Goal: Information Seeking & Learning: Compare options

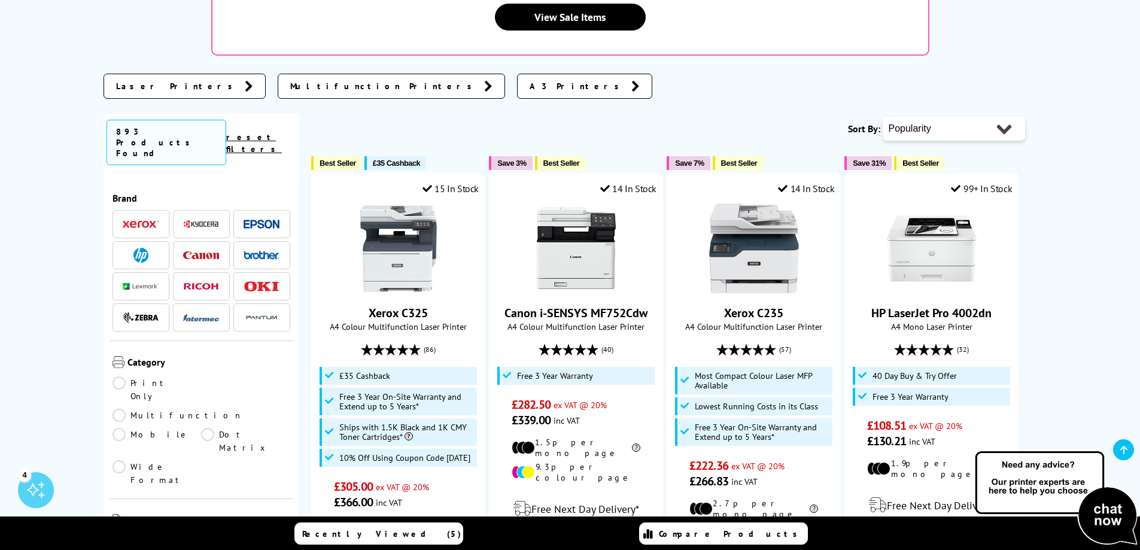
scroll to position [120, 0]
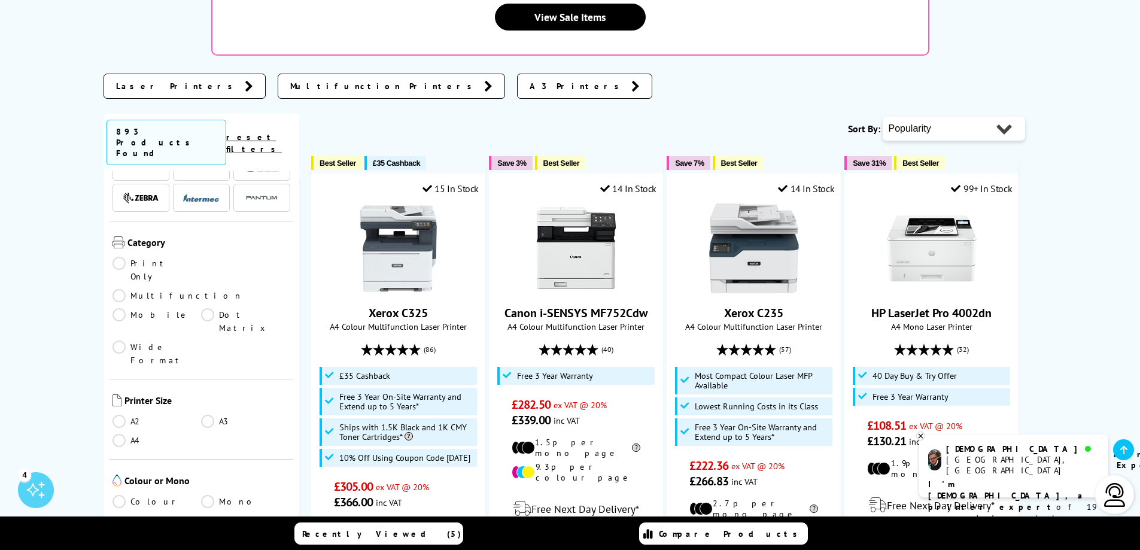
click at [145, 257] on link "Print Only" at bounding box center [156, 270] width 89 height 26
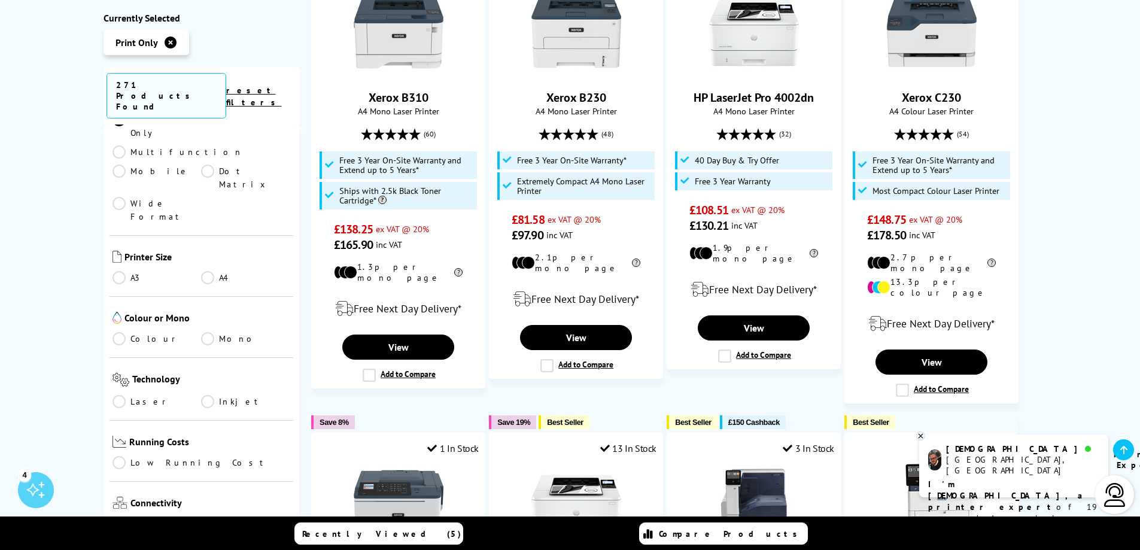
scroll to position [239, 0]
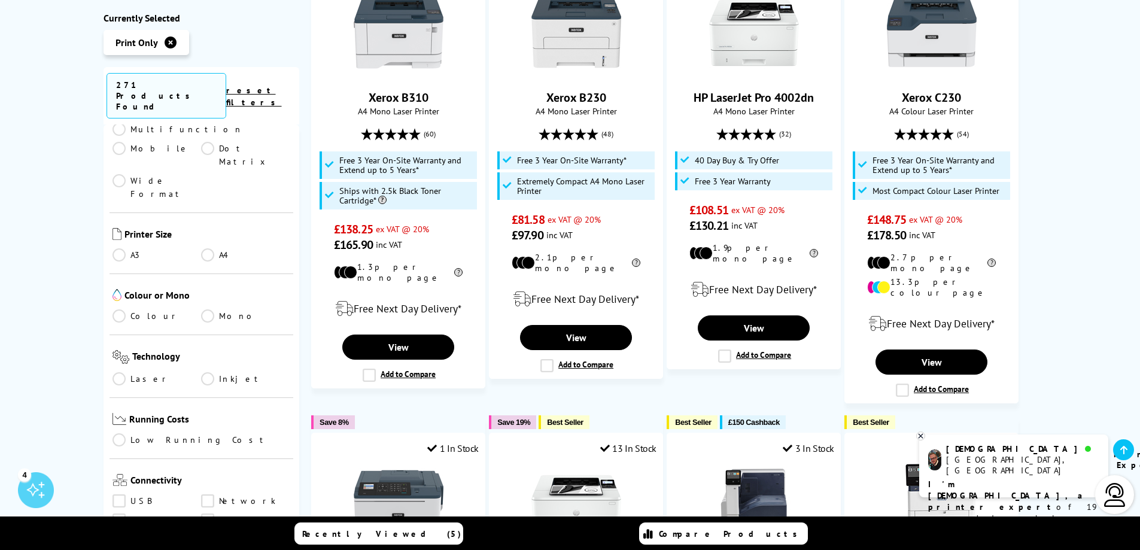
click at [209, 248] on link "A4" at bounding box center [245, 254] width 89 height 13
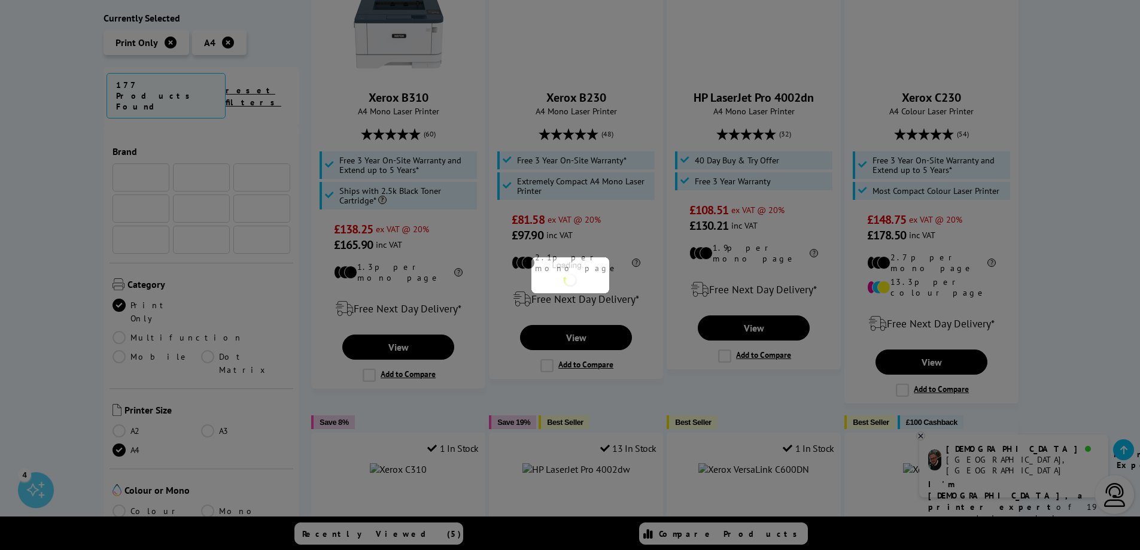
scroll to position [239, 0]
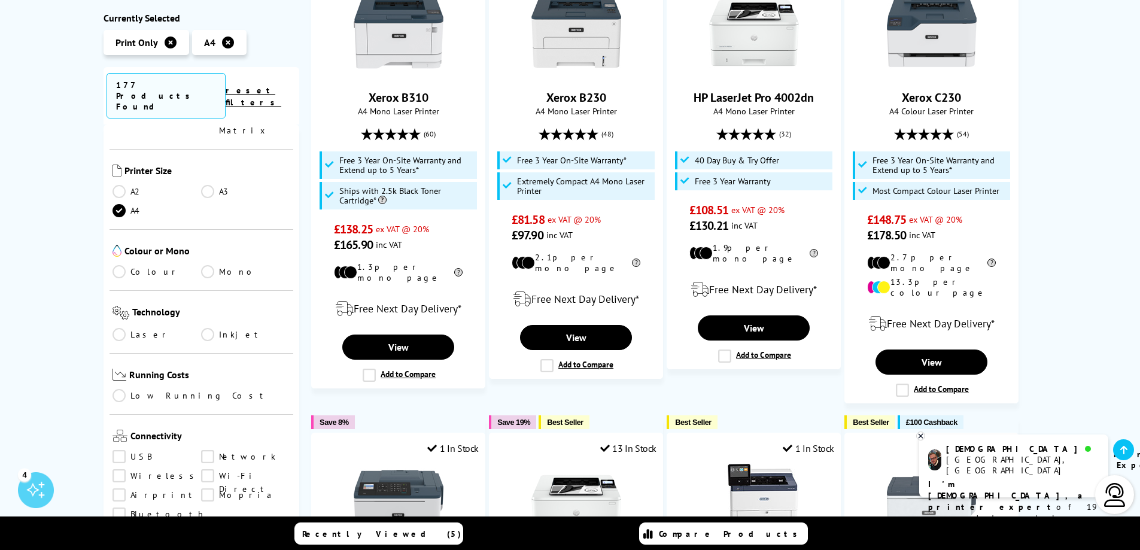
click at [121, 265] on link "Colour" at bounding box center [156, 271] width 89 height 13
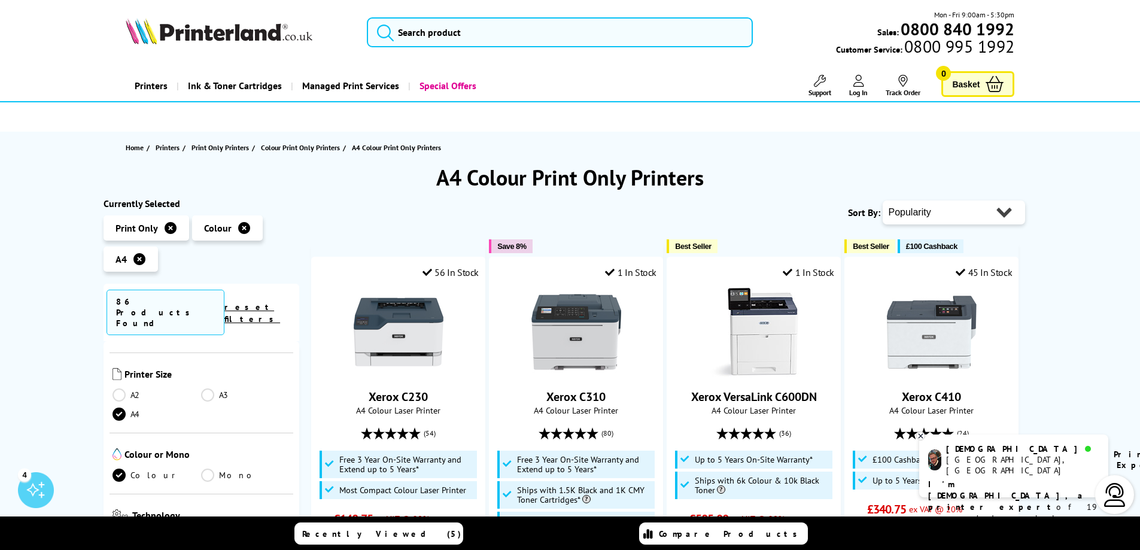
click at [948, 218] on select "Popularity Rating Price - Low to High Price - High to Low Running Costs - Low t…" at bounding box center [953, 212] width 142 height 24
click at [961, 210] on select "Popularity Rating Price - Low to High Price - High to Low Running Costs - Low t…" at bounding box center [953, 212] width 142 height 24
select select "Price Ascending"
click at [882, 200] on select "Popularity Rating Price - Low to High Price - High to Low Running Costs - Low t…" at bounding box center [953, 212] width 142 height 24
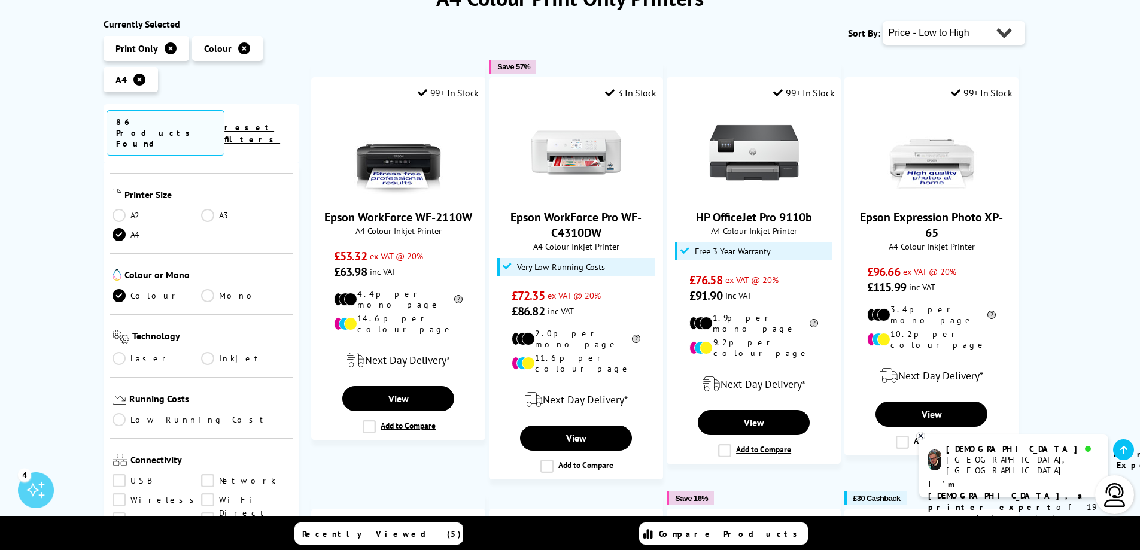
scroll to position [299, 0]
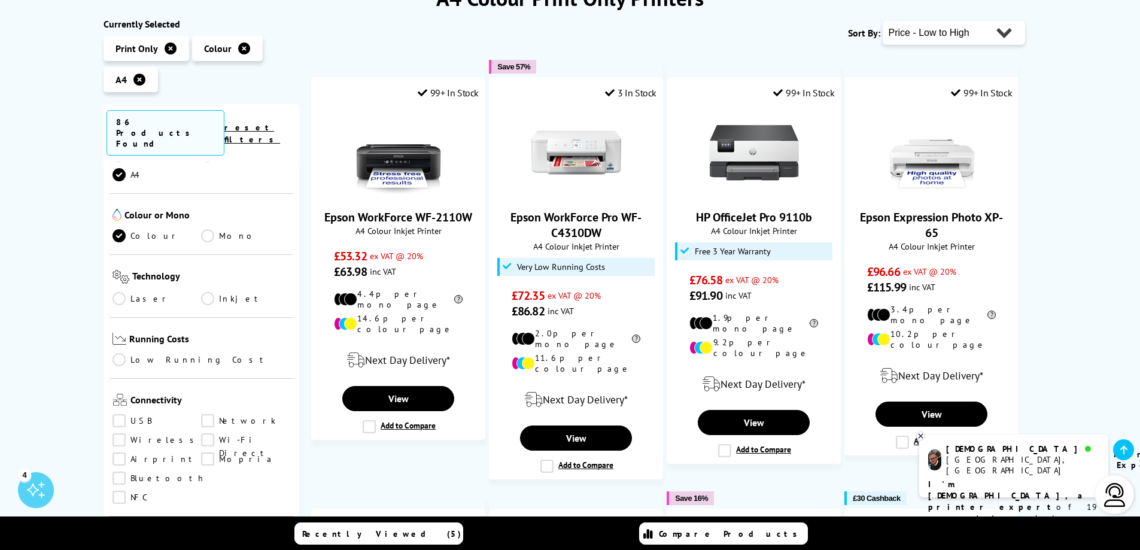
click at [214, 292] on link "Inkjet" at bounding box center [245, 298] width 89 height 13
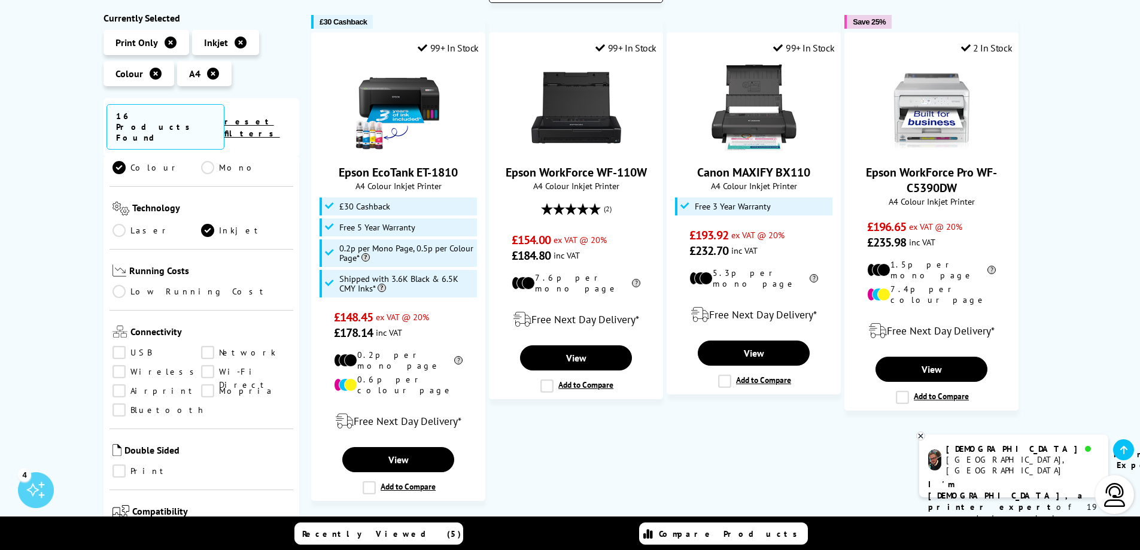
scroll to position [658, 0]
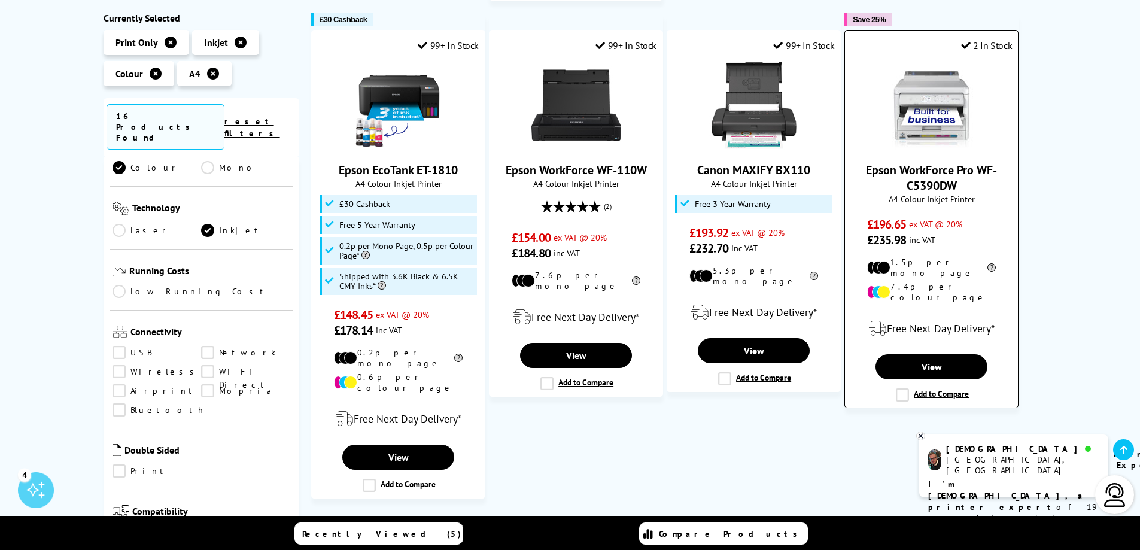
drag, startPoint x: 977, startPoint y: 142, endPoint x: 990, endPoint y: 164, distance: 24.9
click at [990, 164] on div "Epson WorkForce Pro WF-C5390DW A4 Colour Inkjet Printer £196.65 ex VAT @ 20% £2…" at bounding box center [931, 153] width 161 height 187
copy link "WF-C5390DW"
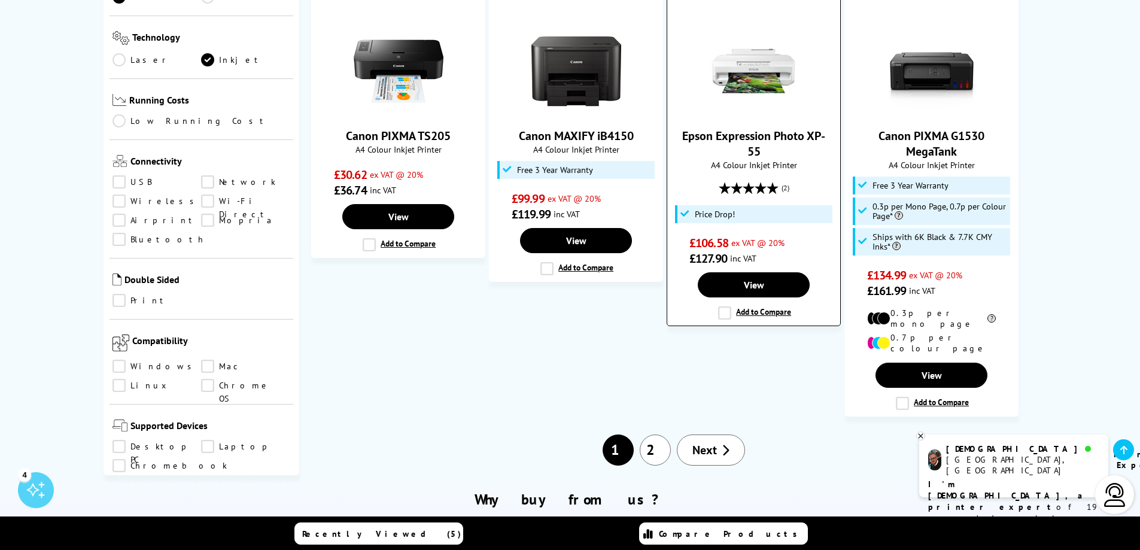
scroll to position [1196, 0]
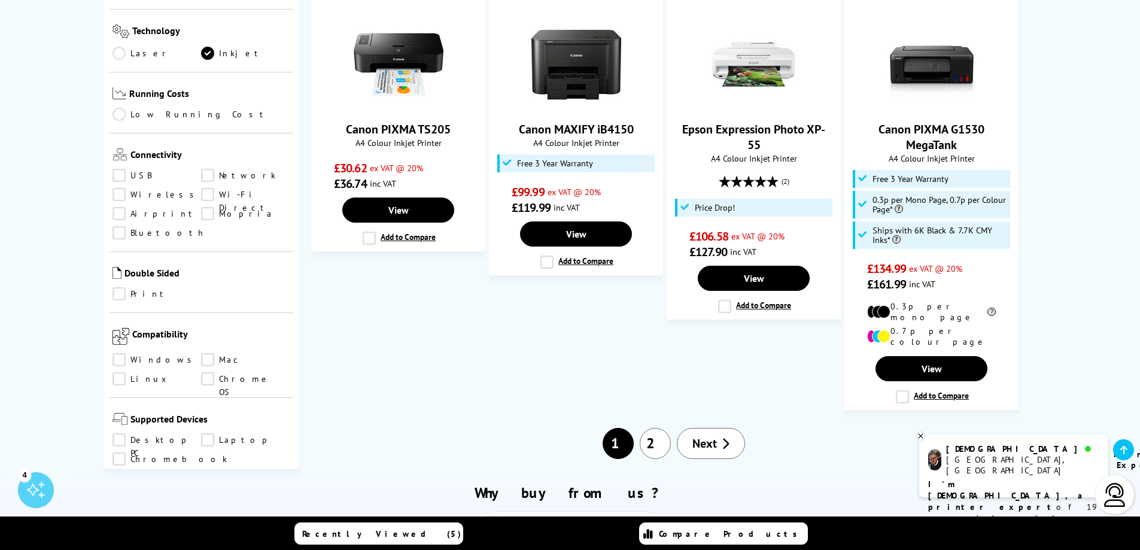
click at [657, 428] on link "2" at bounding box center [654, 443] width 31 height 31
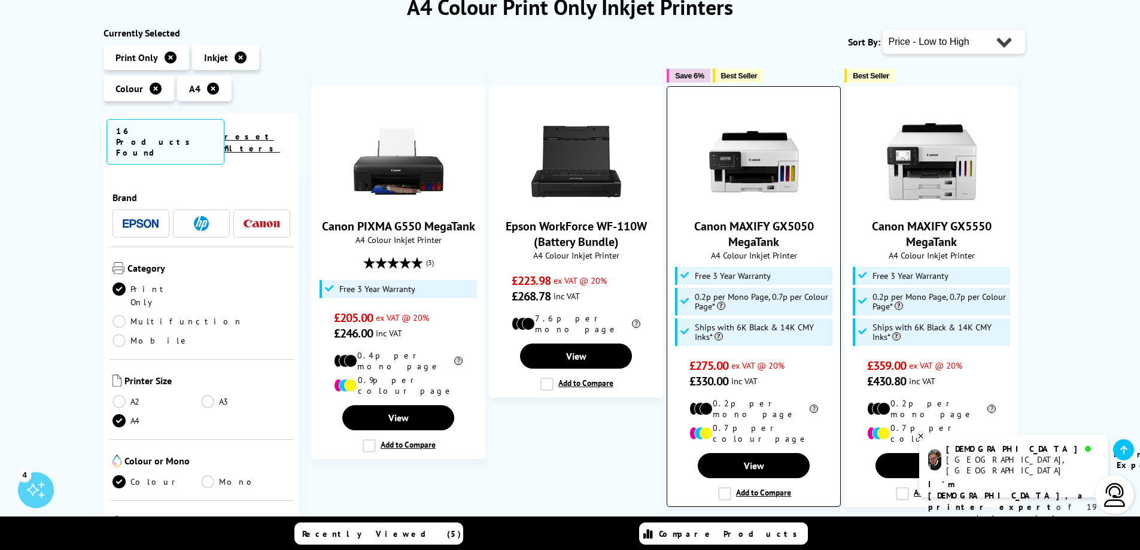
scroll to position [179, 0]
click at [955, 47] on select "Popularity Rating Price - Low to High Price - High to Low Running Costs - Low t…" at bounding box center [953, 41] width 142 height 24
click at [882, 29] on select "Popularity Rating Price - Low to High Price - High to Low Running Costs - Low t…" at bounding box center [953, 41] width 142 height 24
click at [934, 49] on select "Popularity Rating Price - Low to High Price - High to Low Running Costs - Low t…" at bounding box center [953, 41] width 142 height 24
click at [882, 29] on select "Popularity Rating Price - Low to High Price - High to Low Running Costs - Low t…" at bounding box center [953, 41] width 142 height 24
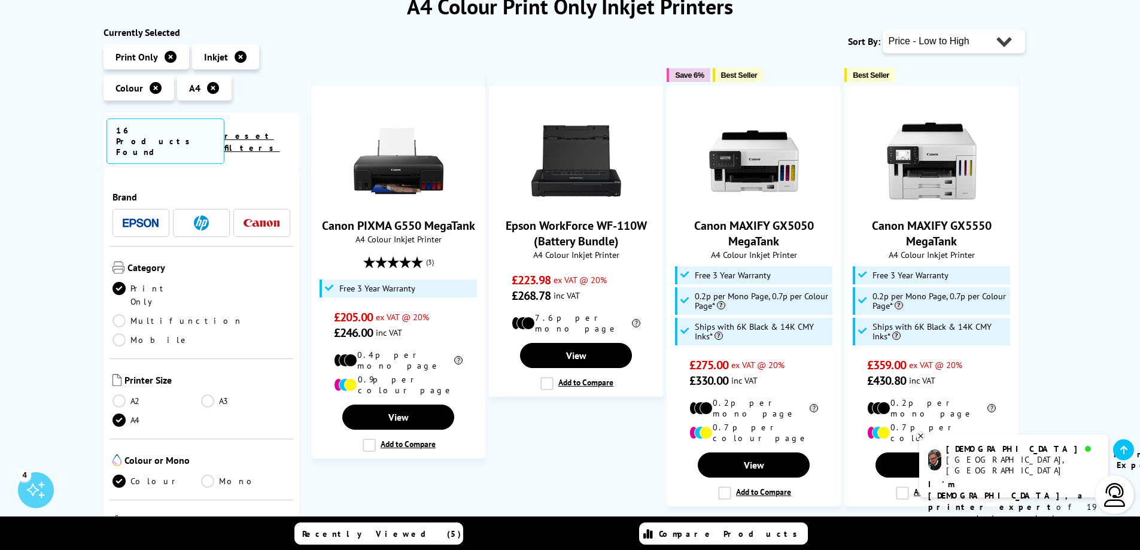
click at [167, 51] on icon at bounding box center [170, 57] width 12 height 12
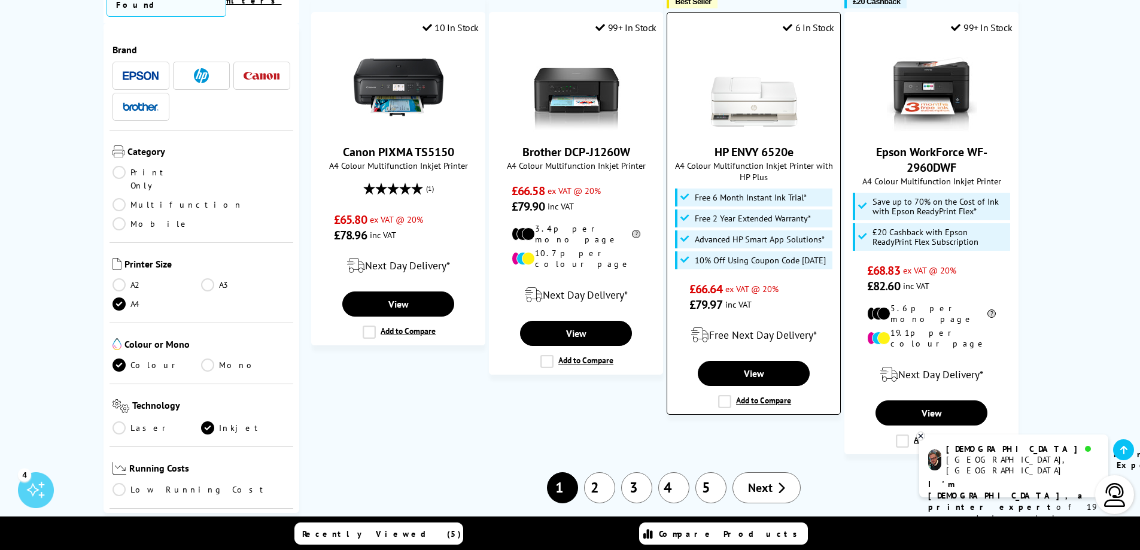
scroll to position [1196, 0]
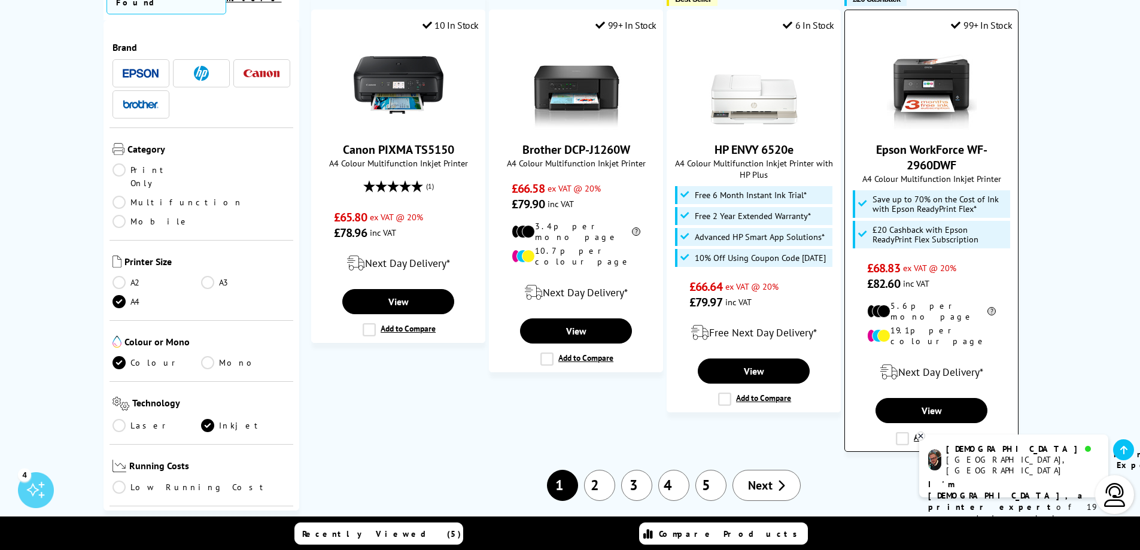
drag, startPoint x: 964, startPoint y: 103, endPoint x: 978, endPoint y: 129, distance: 29.5
click at [978, 129] on div "Epson WorkForce WF-2960DWF A4 Colour Multifunction Inkjet Printer Save up to 70…" at bounding box center [931, 165] width 161 height 251
copy link "WF-2960DWF"
click at [940, 142] on link "Epson WorkForce WF-2960DWF" at bounding box center [931, 157] width 111 height 31
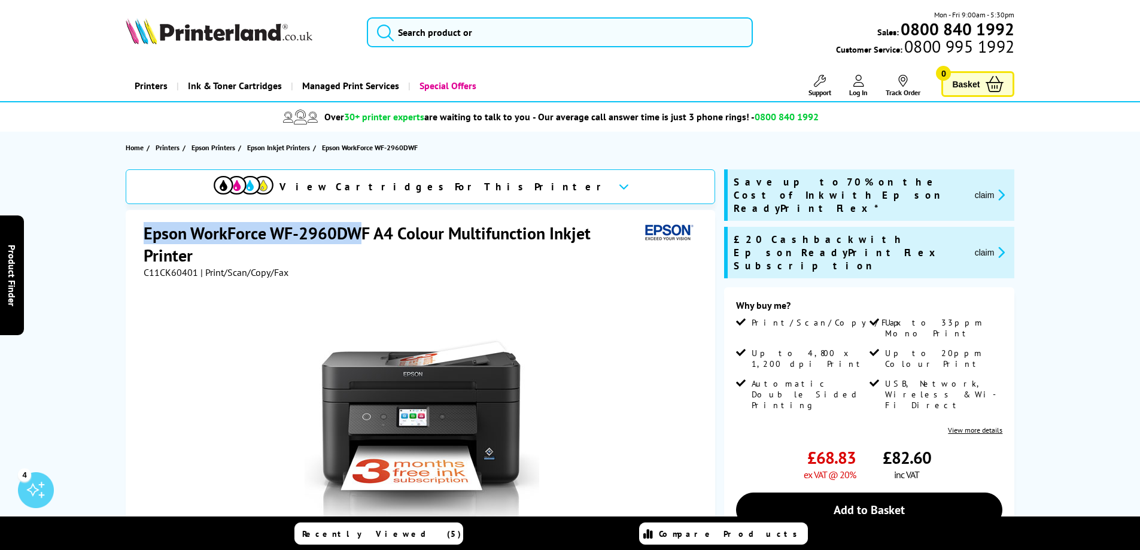
drag, startPoint x: 143, startPoint y: 234, endPoint x: 362, endPoint y: 243, distance: 219.7
click at [362, 243] on h1 "Epson WorkForce WF-2960DWF A4 Colour Multifunction Inkjet Printer" at bounding box center [392, 244] width 496 height 44
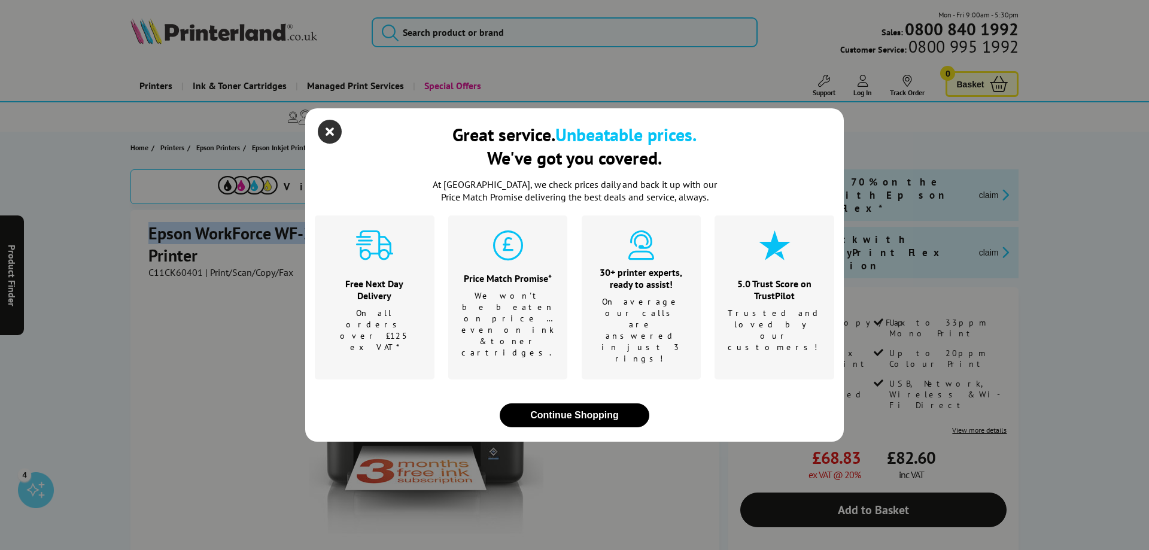
click at [328, 144] on icon "close modal" at bounding box center [330, 132] width 24 height 24
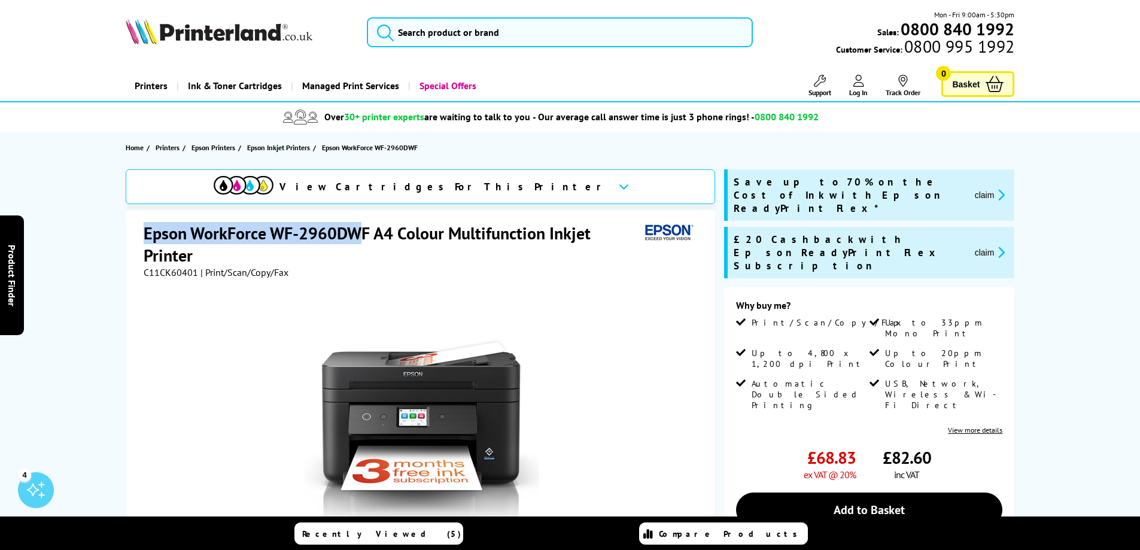
click at [144, 238] on h1 "Epson WorkForce WF-2960DWF A4 Colour Multifunction Inkjet Printer" at bounding box center [392, 244] width 496 height 44
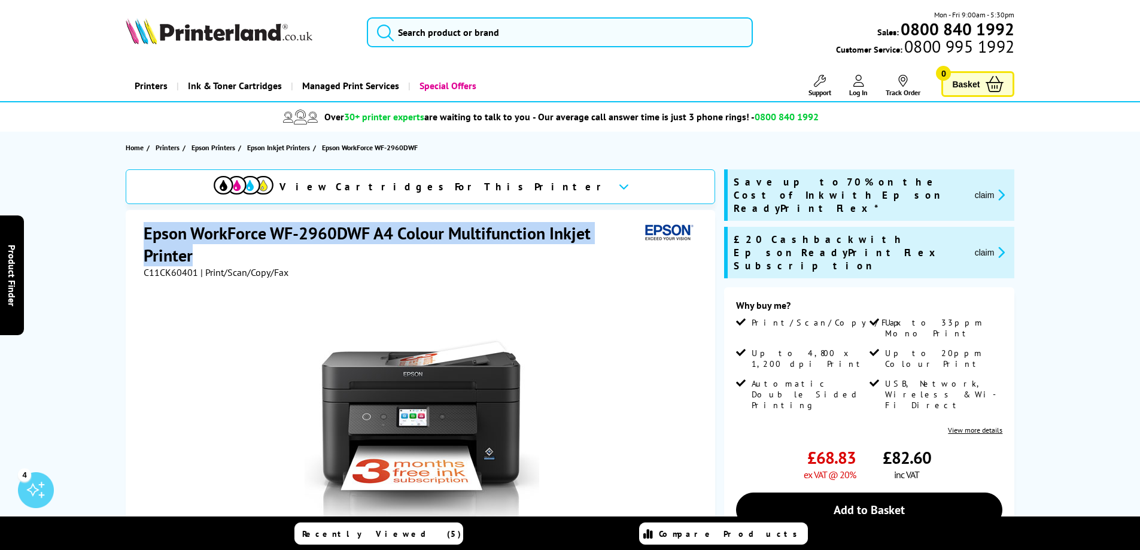
drag, startPoint x: 144, startPoint y: 234, endPoint x: 218, endPoint y: 256, distance: 77.8
click at [218, 256] on h1 "Epson WorkForce WF-2960DWF A4 Colour Multifunction Inkjet Printer" at bounding box center [392, 244] width 496 height 44
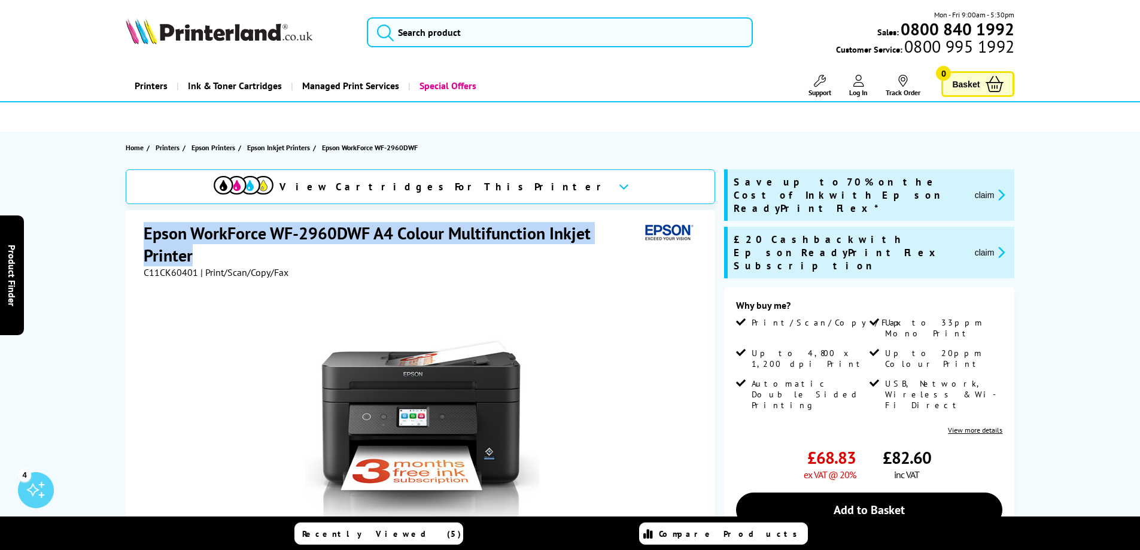
copy h1 "Epson WorkForce WF-2960DWF A4 Colour Multifunction Inkjet Printer"
click at [318, 215] on div "Epson WorkForce WF-2960DWF A4 Colour Multifunction Inkjet Printer C11CK60401 | …" at bounding box center [420, 477] width 589 height 535
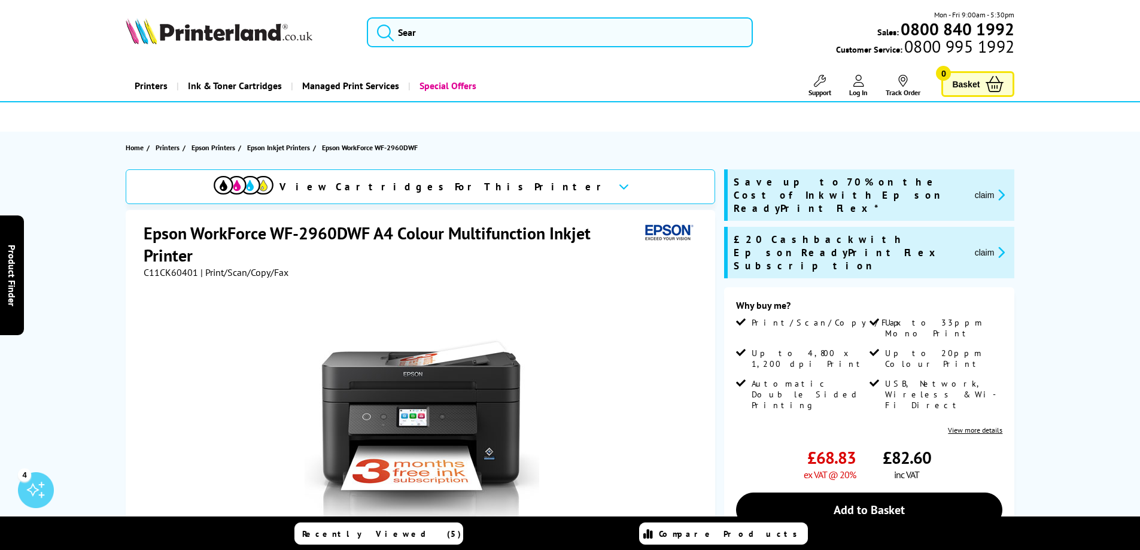
click at [312, 230] on h1 "Epson WorkForce WF-2960DWF A4 Colour Multifunction Inkjet Printer" at bounding box center [392, 244] width 496 height 44
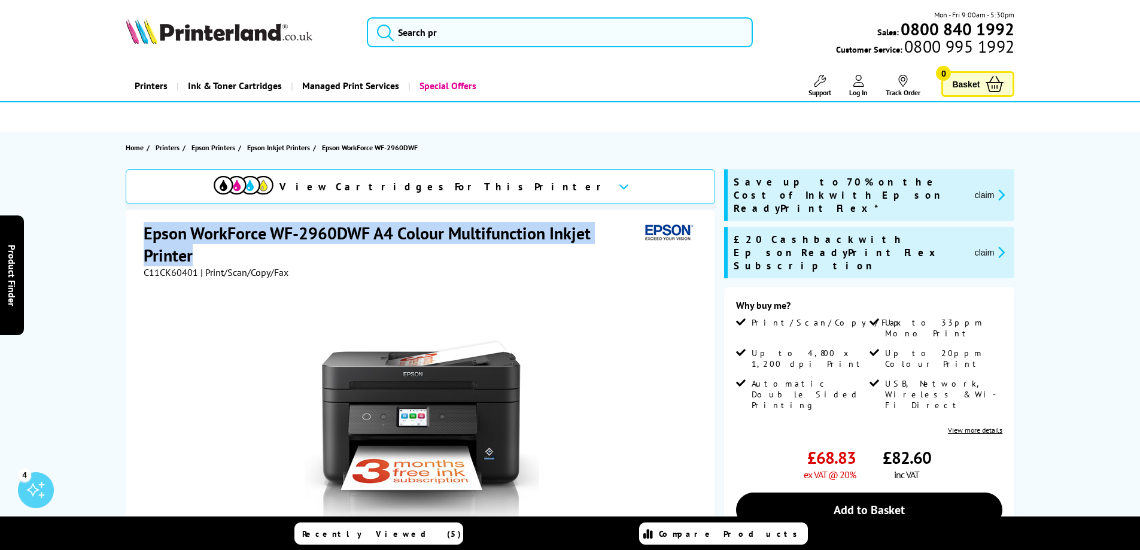
click at [312, 230] on h1 "Epson WorkForce WF-2960DWF A4 Colour Multifunction Inkjet Printer" at bounding box center [392, 244] width 496 height 44
copy div "Epson WorkForce WF-2960DWF A4 Colour Multifunction Inkjet Printer"
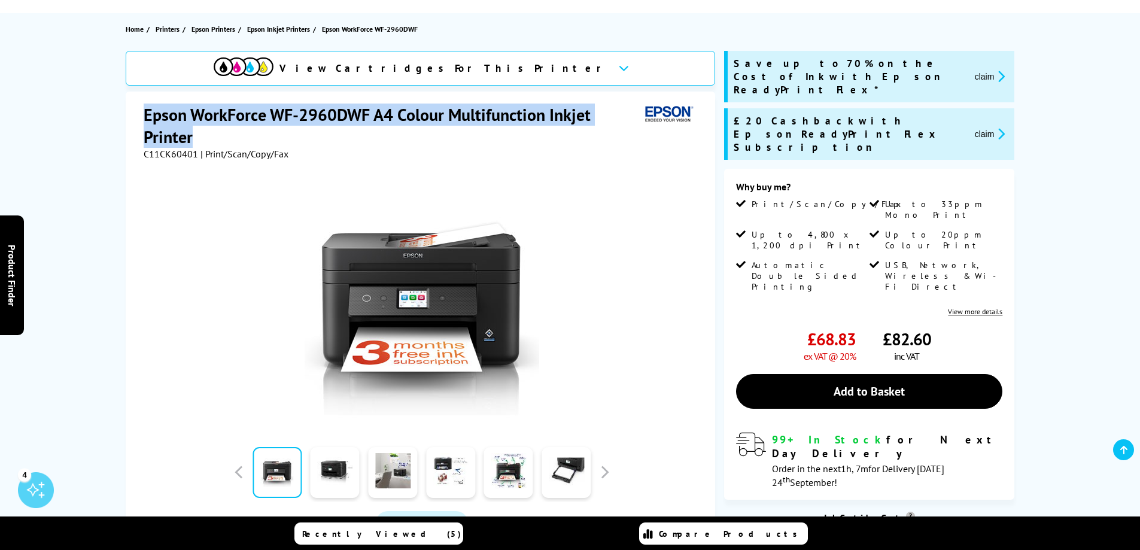
scroll to position [120, 0]
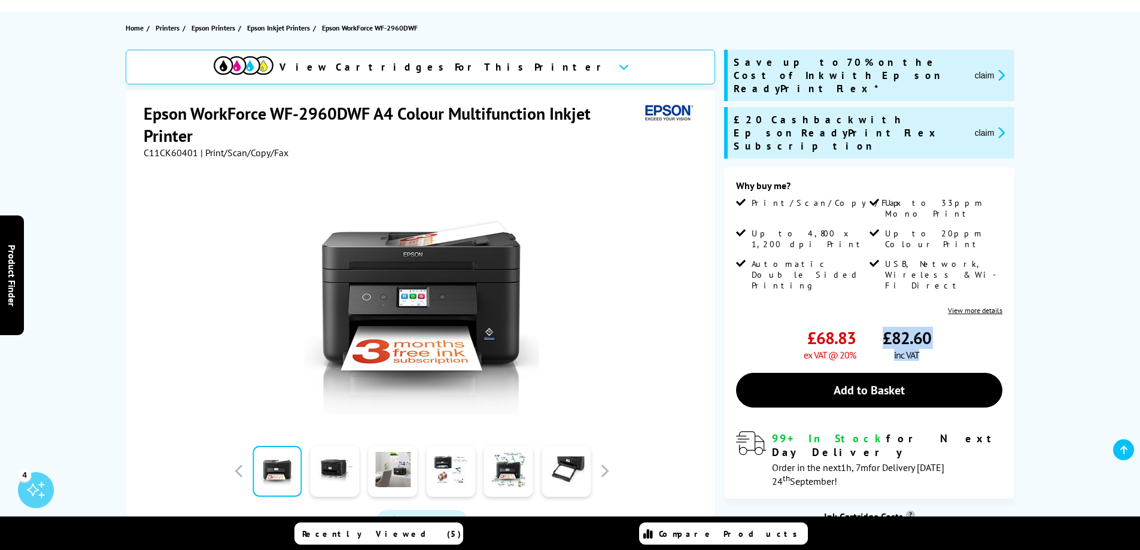
drag, startPoint x: 885, startPoint y: 276, endPoint x: 953, endPoint y: 293, distance: 70.8
click at [953, 327] on div "£82.60 inc VAT" at bounding box center [942, 344] width 120 height 34
copy div "£82.60 inc VAT"
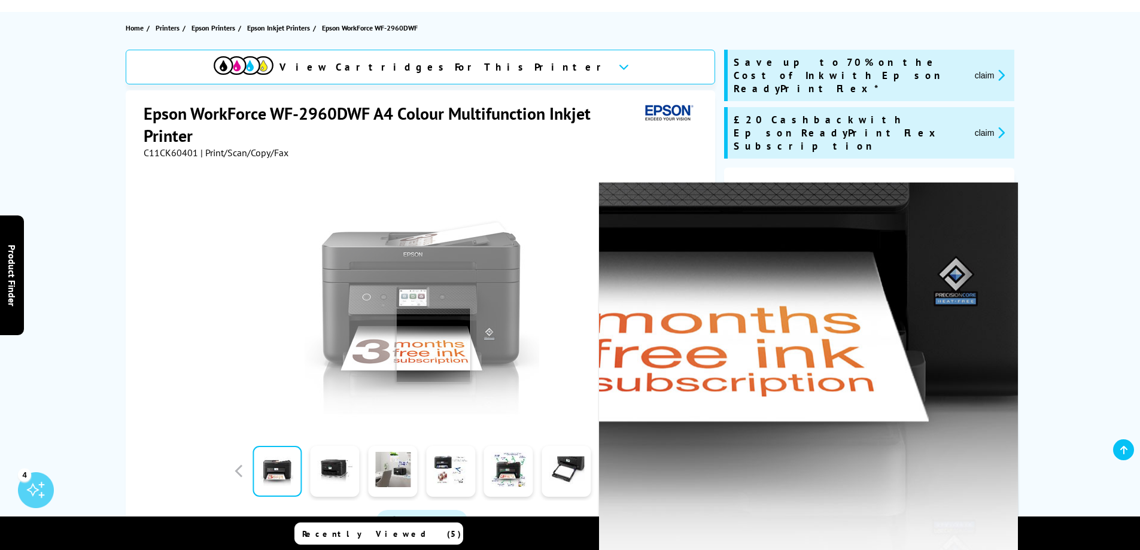
scroll to position [239, 0]
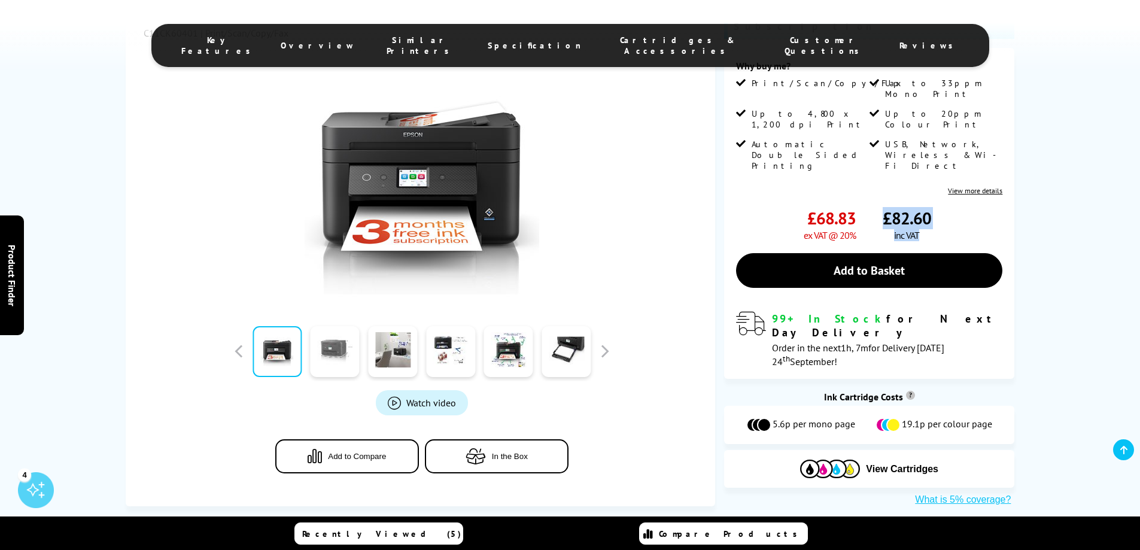
click at [337, 352] on link at bounding box center [334, 351] width 49 height 51
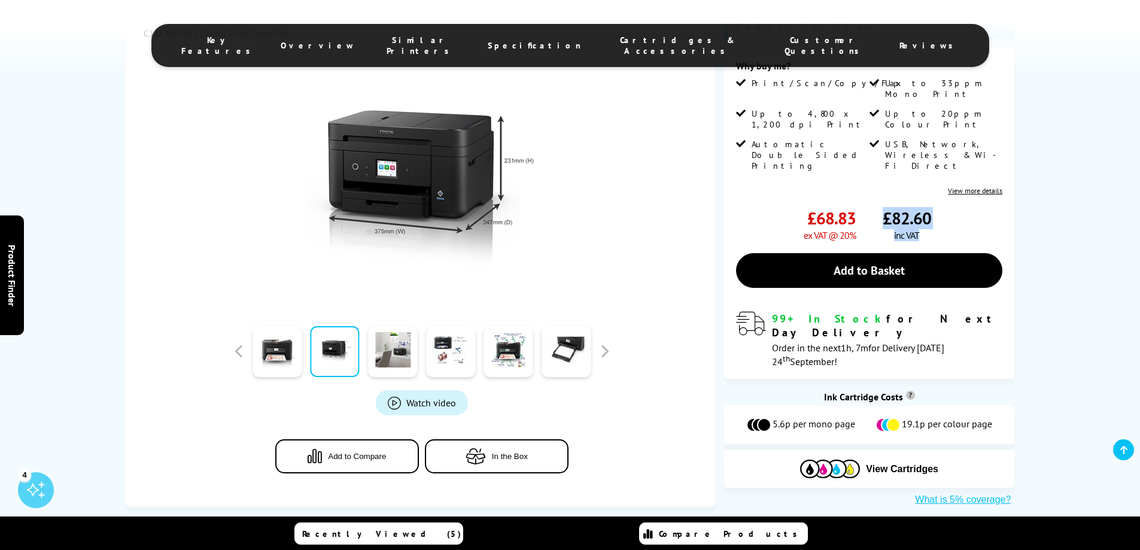
click at [504, 166] on img at bounding box center [421, 180] width 234 height 234
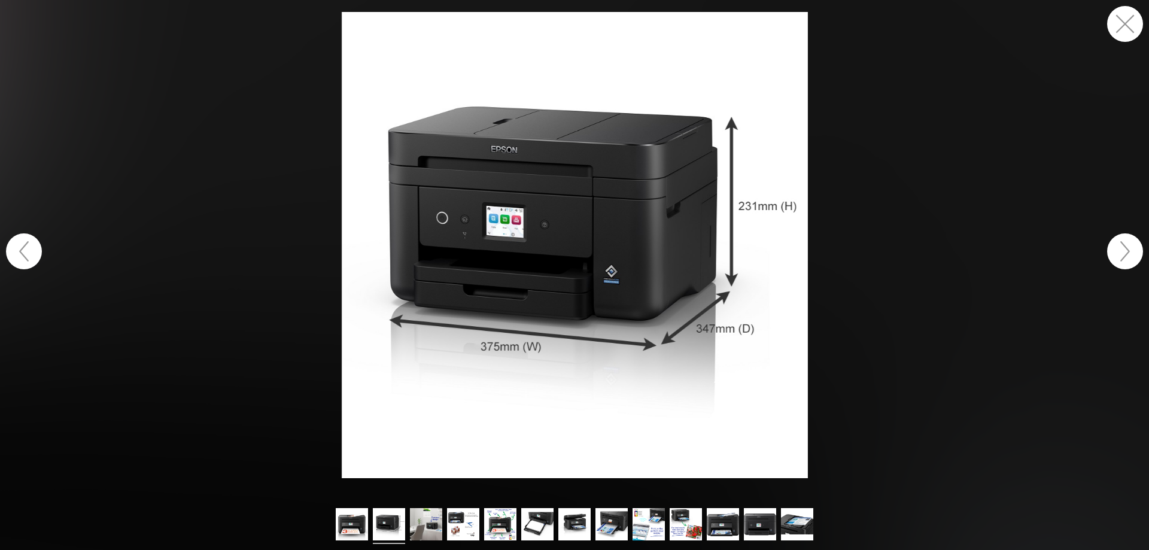
click at [1132, 14] on button "button" at bounding box center [1125, 24] width 36 height 36
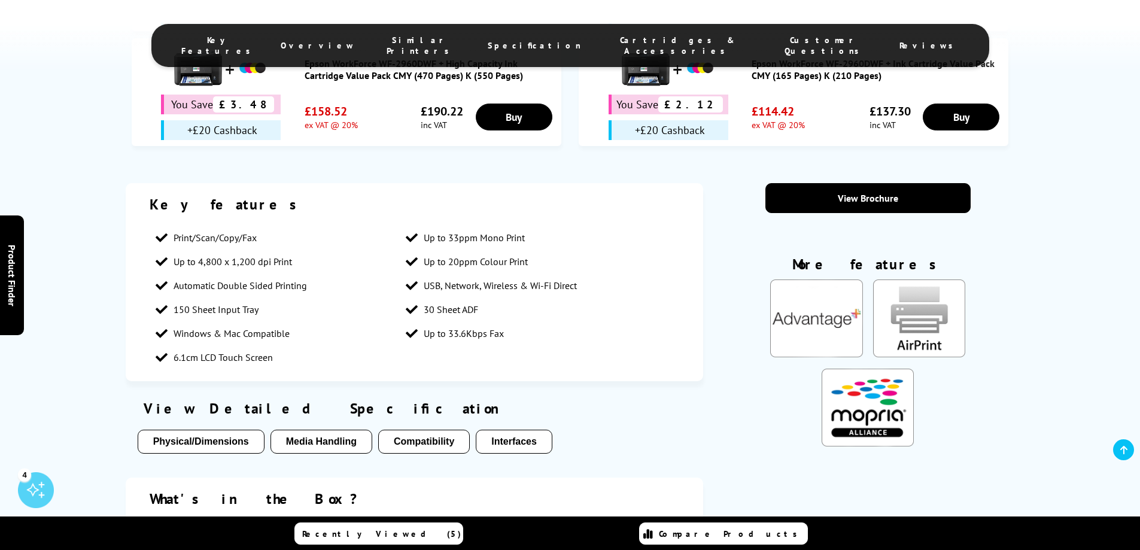
scroll to position [897, 0]
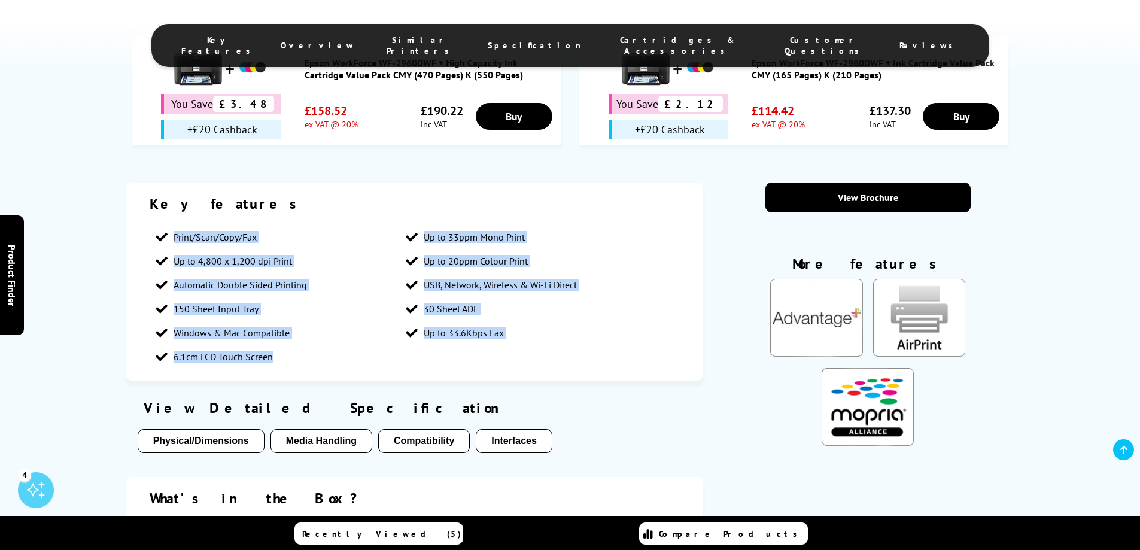
drag, startPoint x: 172, startPoint y: 229, endPoint x: 316, endPoint y: 360, distance: 194.8
click at [316, 360] on ul "Print/Scan/Copy/Fax Up to 33ppm Mono Print Up to 4,800 x 1,200 dpi Print Up to …" at bounding box center [415, 297] width 530 height 144
copy ul "Print/Scan/Copy/Fax Up to 33ppm Mono Print Up to 4,800 x 1,200 dpi Print Up to …"
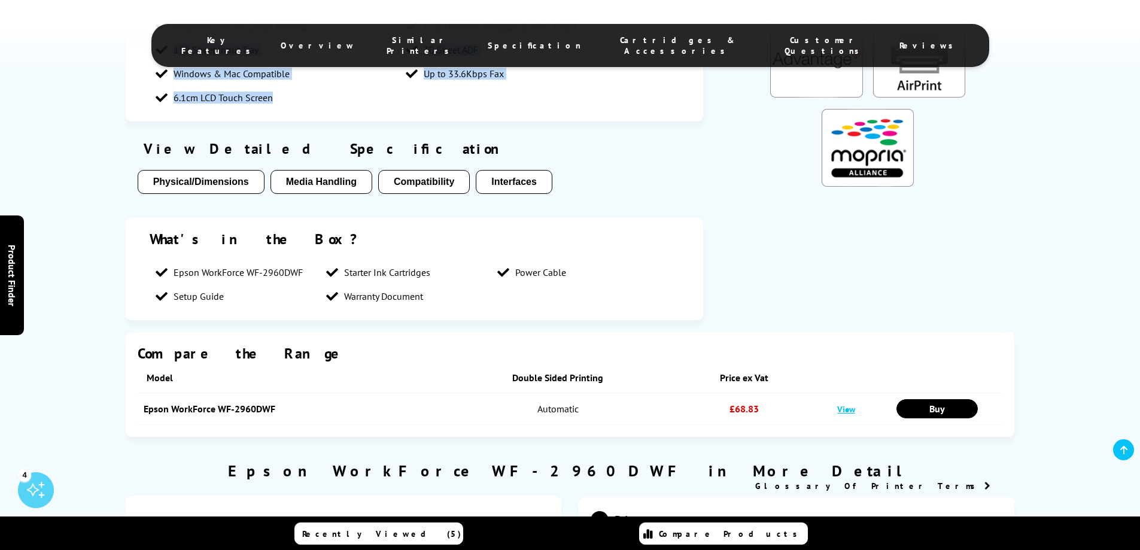
scroll to position [1196, 0]
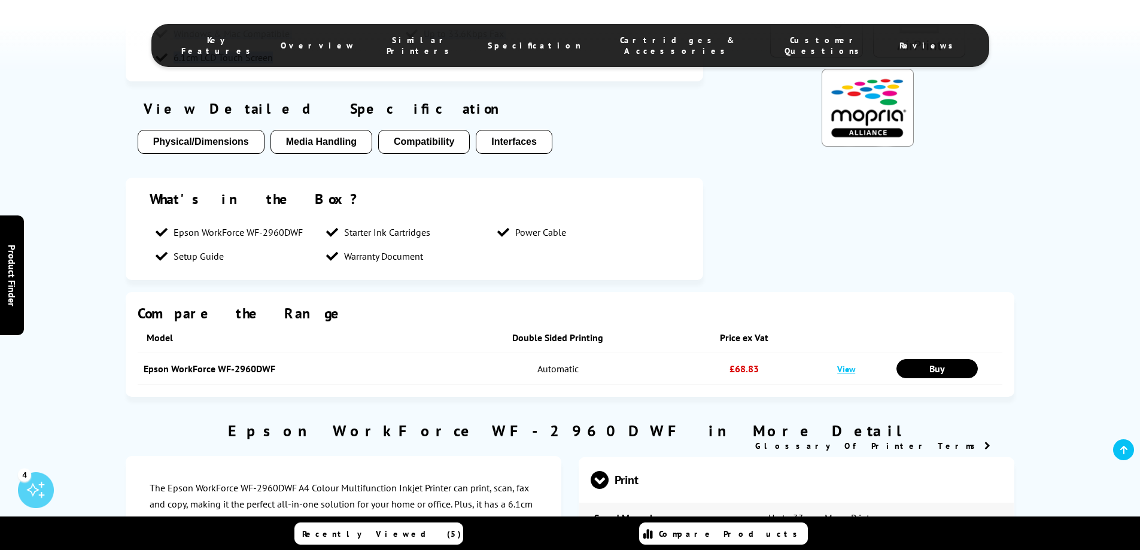
click at [216, 144] on button "Physical/Dimensions" at bounding box center [201, 142] width 127 height 24
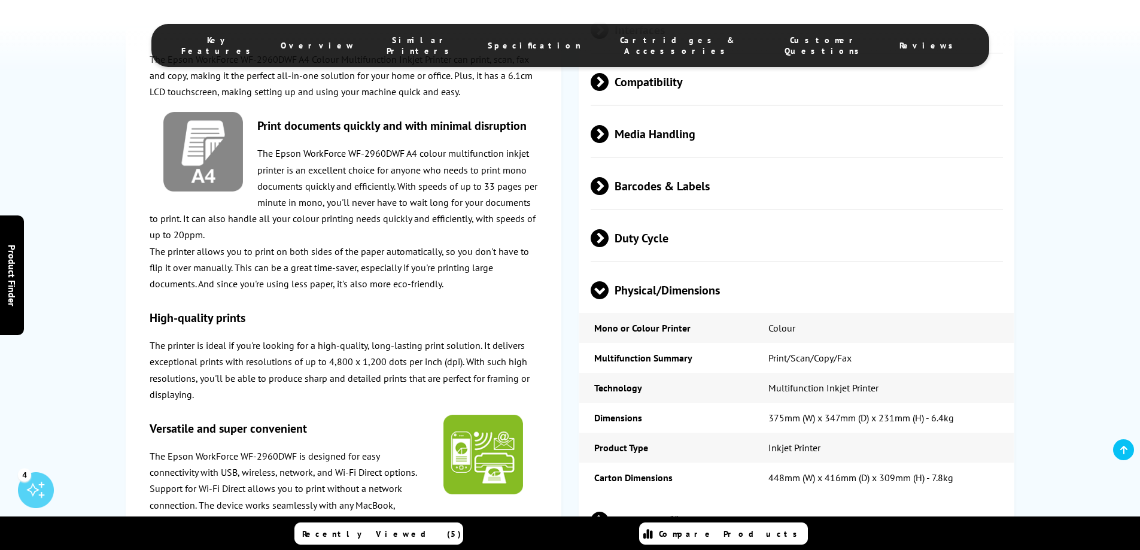
scroll to position [2342, 0]
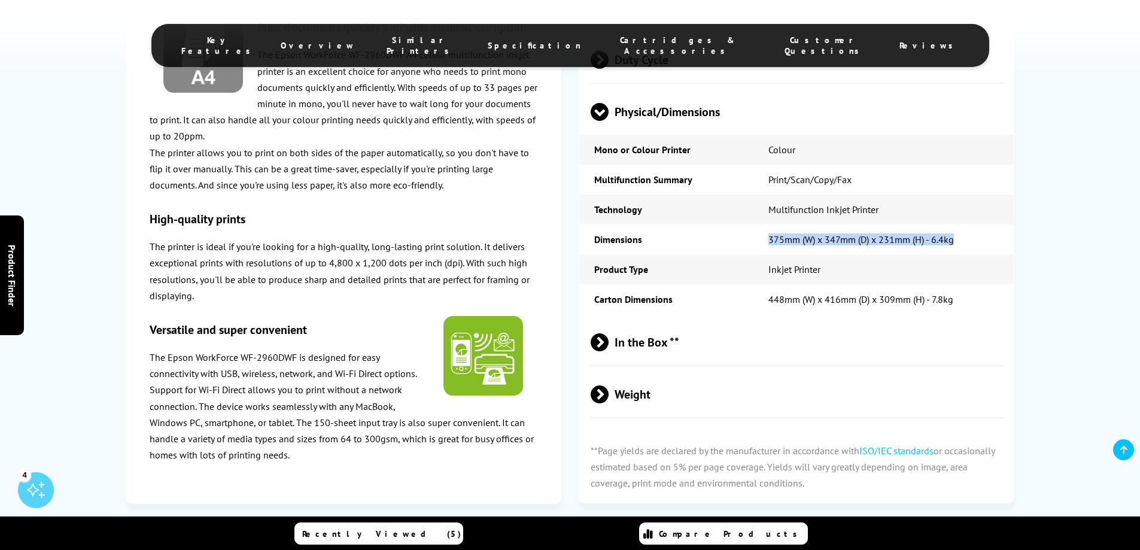
drag, startPoint x: 708, startPoint y: 240, endPoint x: 981, endPoint y: 239, distance: 273.4
click at [981, 239] on tr "Dimensions 375mm (W)‎ x 347mm (D) x 231mm (H) - 6.4kg" at bounding box center [796, 239] width 434 height 30
copy tr "375mm (W)‎ x 347mm (D) x 231mm (H) - 6.4kg"
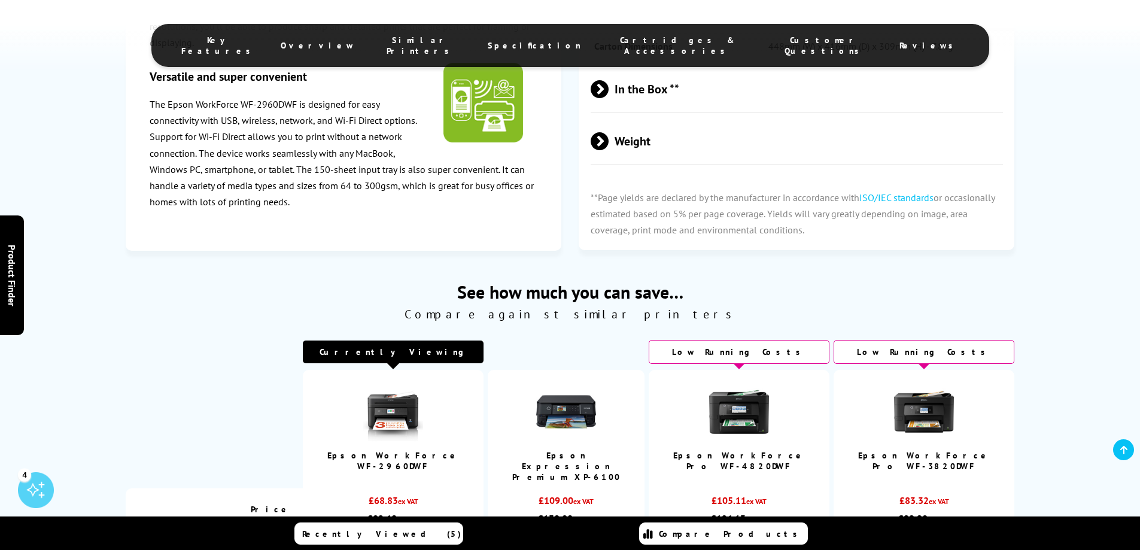
scroll to position [2582, 0]
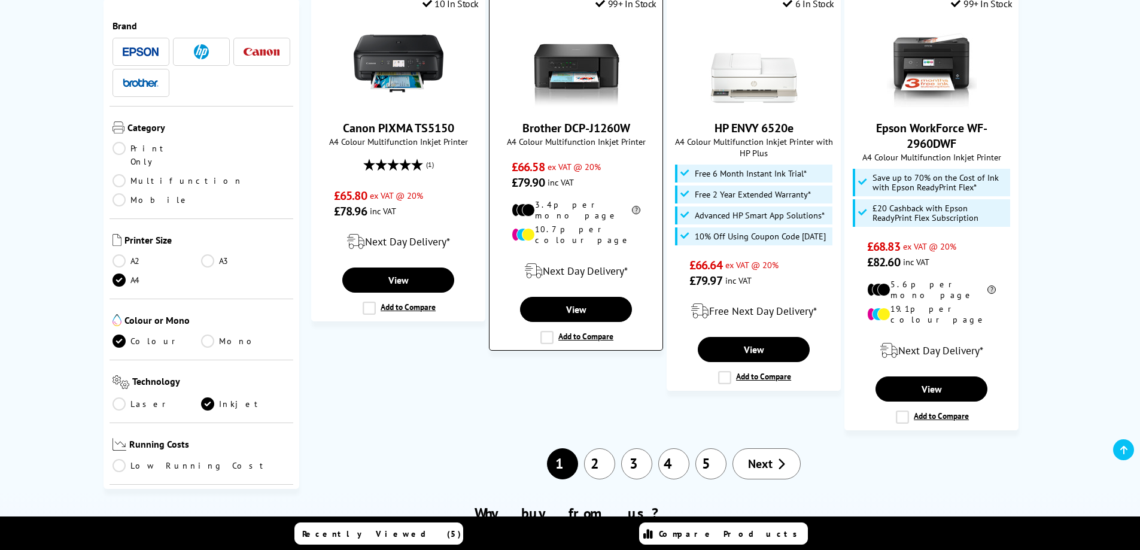
scroll to position [1316, 0]
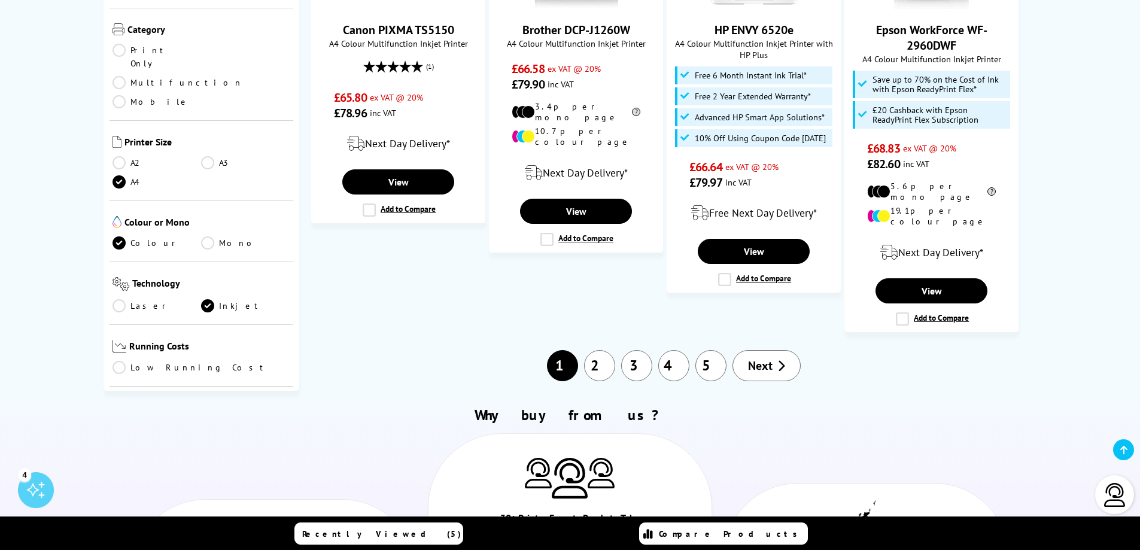
click at [595, 350] on link "2" at bounding box center [599, 365] width 31 height 31
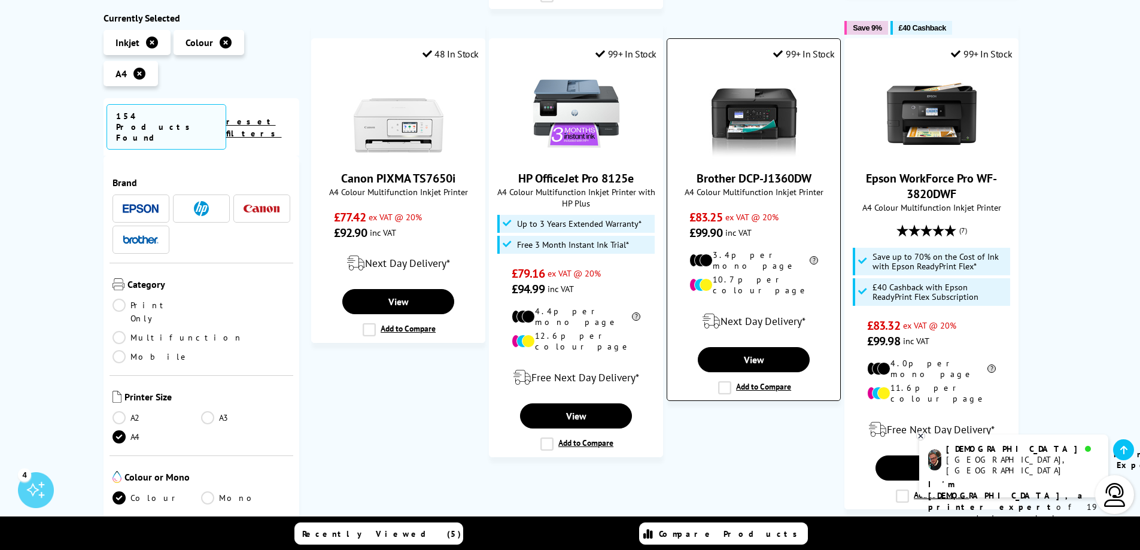
scroll to position [598, 0]
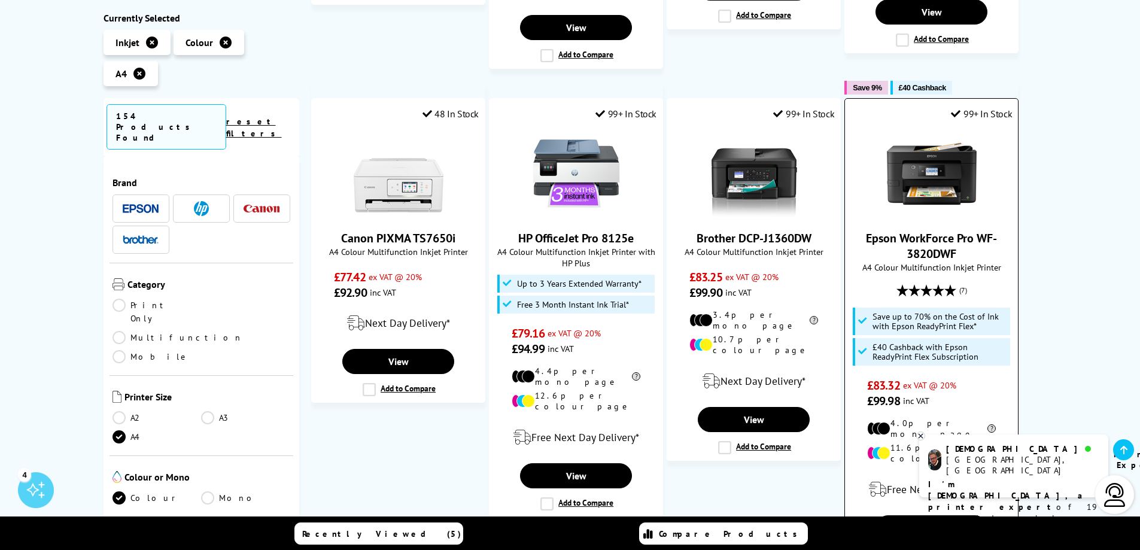
drag, startPoint x: 976, startPoint y: 209, endPoint x: 992, endPoint y: 235, distance: 30.4
click at [992, 235] on div "Epson WorkForce Pro WF-3820DWF A4 Colour Multifunction Inkjet Printer (7) £83.32" at bounding box center [931, 269] width 161 height 280
copy link "WF-3820DWF"
click at [950, 233] on link "Epson WorkForce Pro WF-3820DWF" at bounding box center [931, 245] width 131 height 31
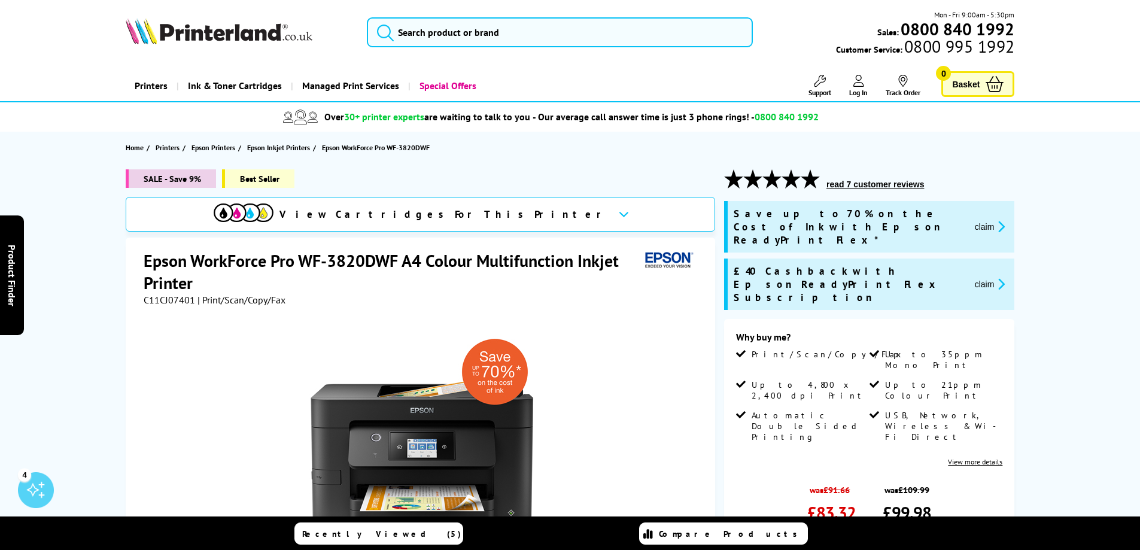
click at [147, 258] on h1 "Epson WorkForce Pro WF-3820DWF A4 Colour Multifunction Inkjet Printer" at bounding box center [392, 271] width 496 height 44
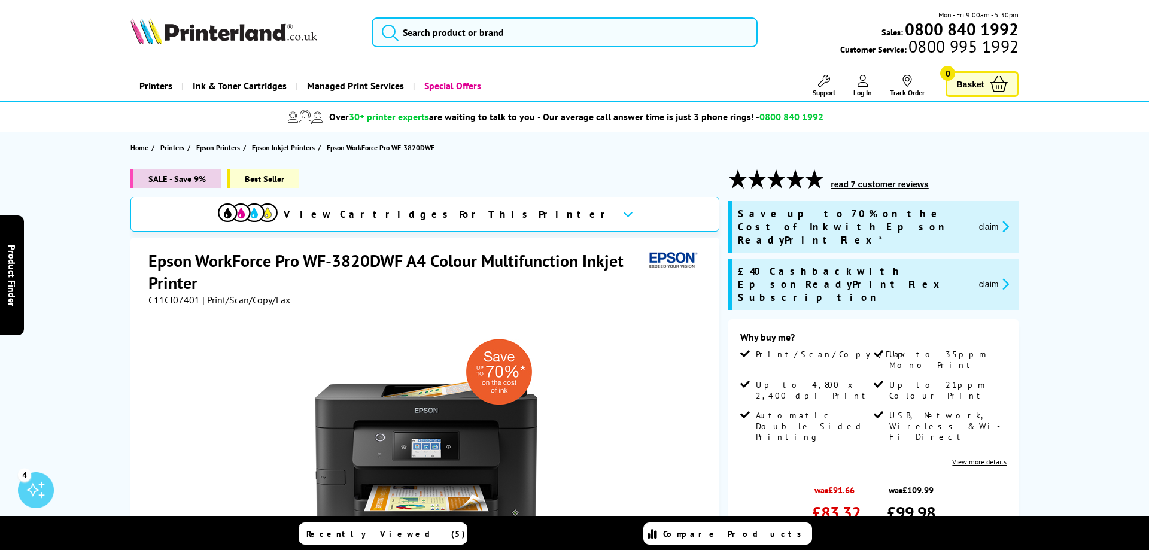
click at [0, 0] on div "Great service. Unbeatable prices. We've got you covered. At [GEOGRAPHIC_DATA], …" at bounding box center [0, 0] width 0 height 0
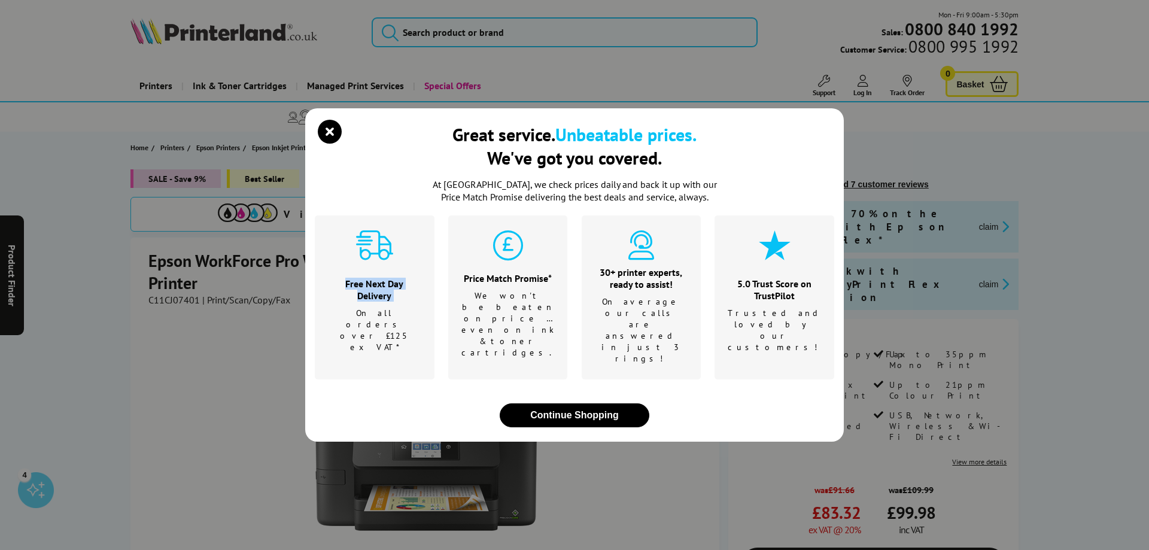
click at [147, 258] on div "Great service. Unbeatable prices. We've got you covered. At [GEOGRAPHIC_DATA], …" at bounding box center [574, 275] width 1149 height 550
click at [334, 144] on icon "close modal" at bounding box center [330, 132] width 24 height 24
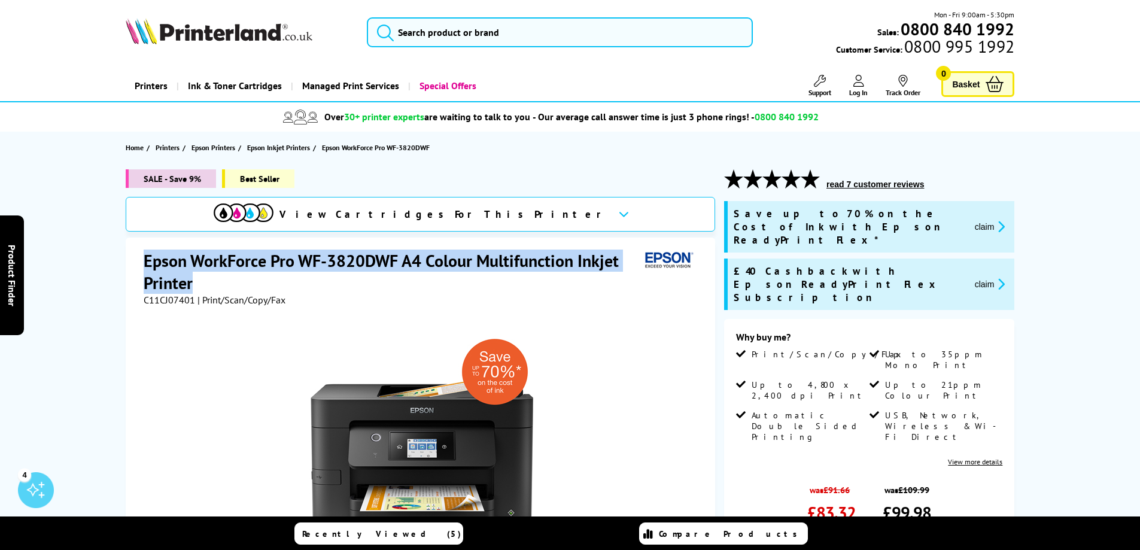
drag, startPoint x: 145, startPoint y: 254, endPoint x: 202, endPoint y: 286, distance: 64.8
click at [202, 286] on h1 "Epson WorkForce Pro WF-3820DWF A4 Colour Multifunction Inkjet Printer" at bounding box center [392, 271] width 496 height 44
copy h1 "Epson WorkForce Pro WF-3820DWF A4 Colour Multifunction Inkjet Printer"
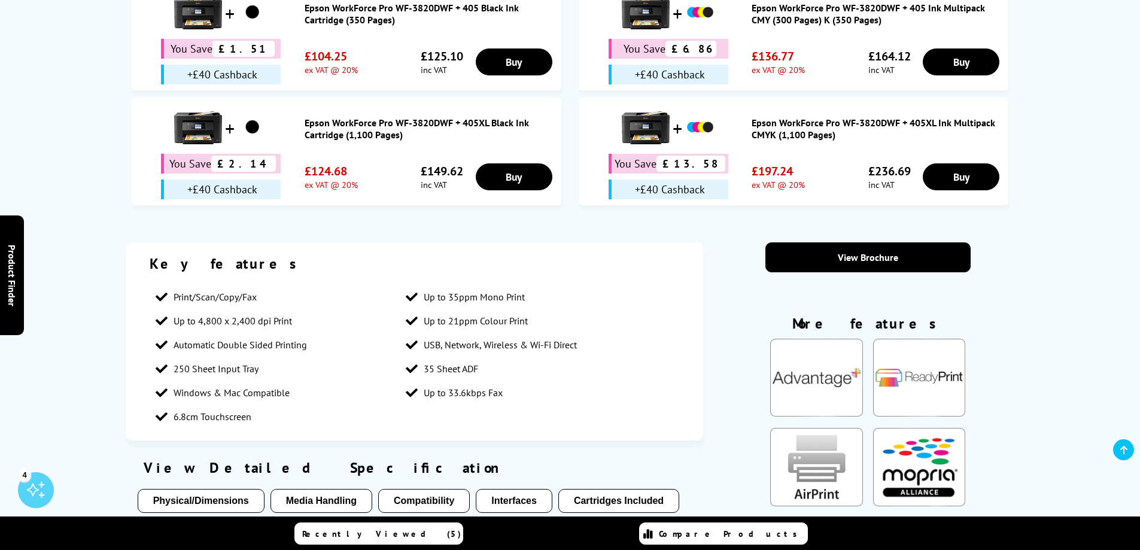
scroll to position [897, 0]
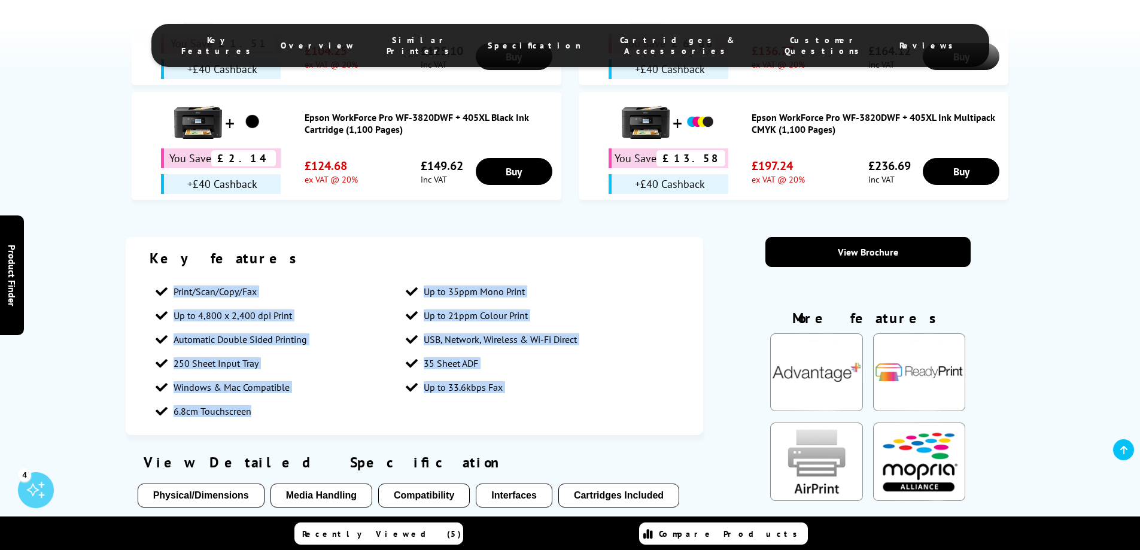
drag, startPoint x: 170, startPoint y: 255, endPoint x: 347, endPoint y: 394, distance: 225.0
click at [348, 394] on ul "Print/Scan/Copy/Fax Up to 35ppm Mono Print Up to 4,800 x 2,400 dpi Print Up to …" at bounding box center [415, 351] width 530 height 144
copy ul "Print/Scan/Copy/Fax Up to 35ppm Mono Print Up to 4,800 x 2,400 dpi Print Up to …"
click at [324, 483] on button "Media Handling" at bounding box center [321, 495] width 102 height 24
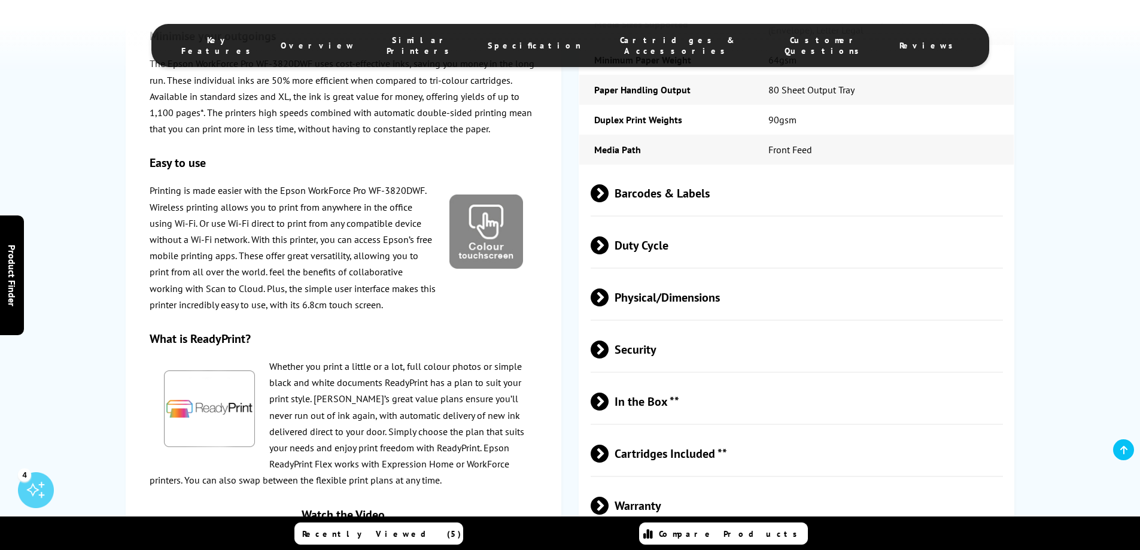
scroll to position [2531, 0]
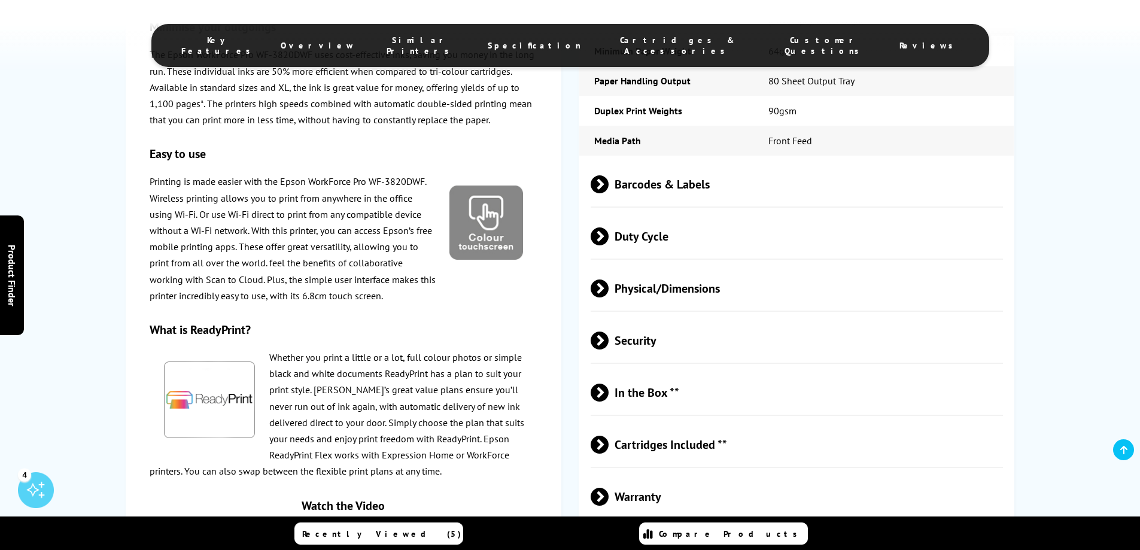
click at [691, 266] on span "Physical/Dimensions" at bounding box center [796, 288] width 413 height 45
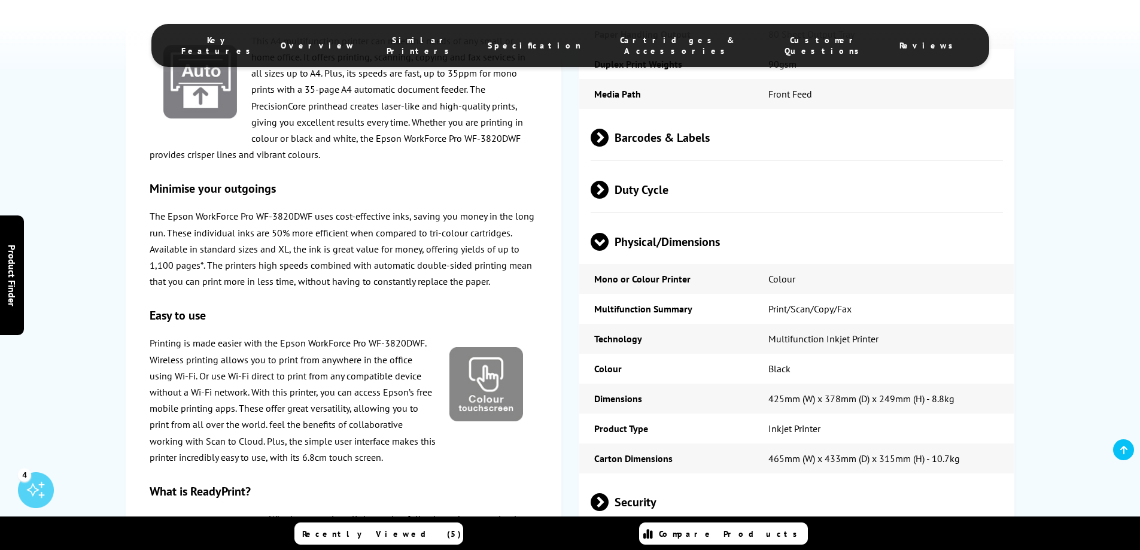
scroll to position [2591, 0]
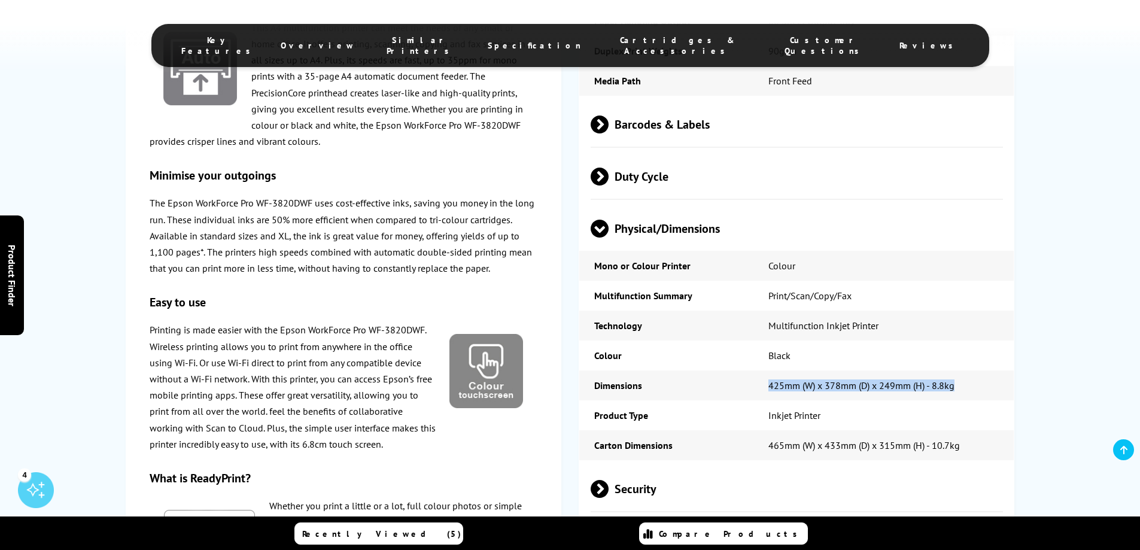
drag, startPoint x: 755, startPoint y: 345, endPoint x: 1003, endPoint y: 350, distance: 247.1
click at [1003, 370] on td "425‎mm (W) x 378mm (D) x 249mm (H) - 8.8kg" at bounding box center [883, 385] width 261 height 30
copy td "425‎mm (W) x 378mm (D) x 249mm (H) - 8.8kg"
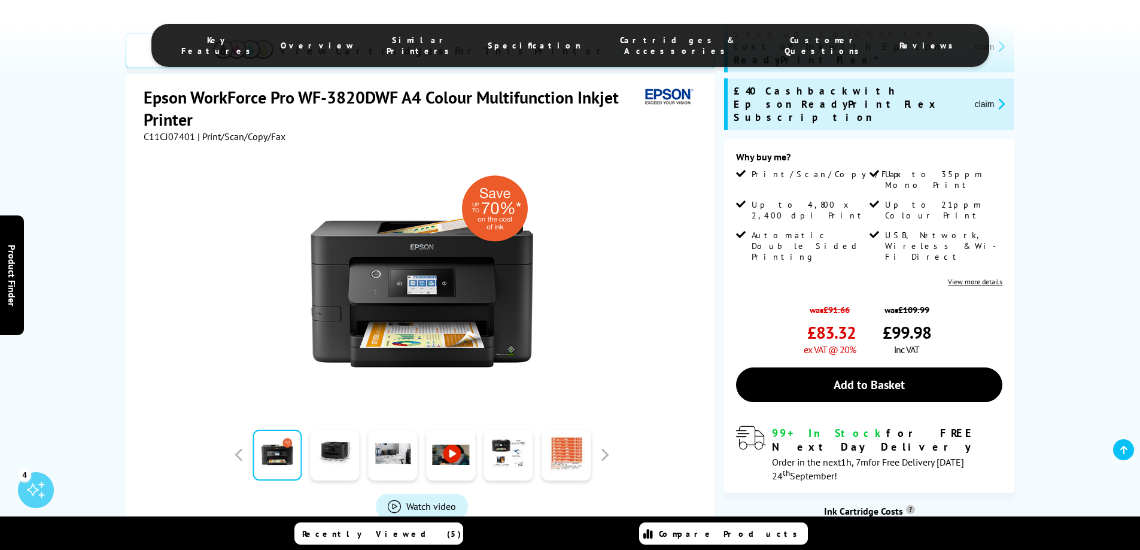
scroll to position [419, 0]
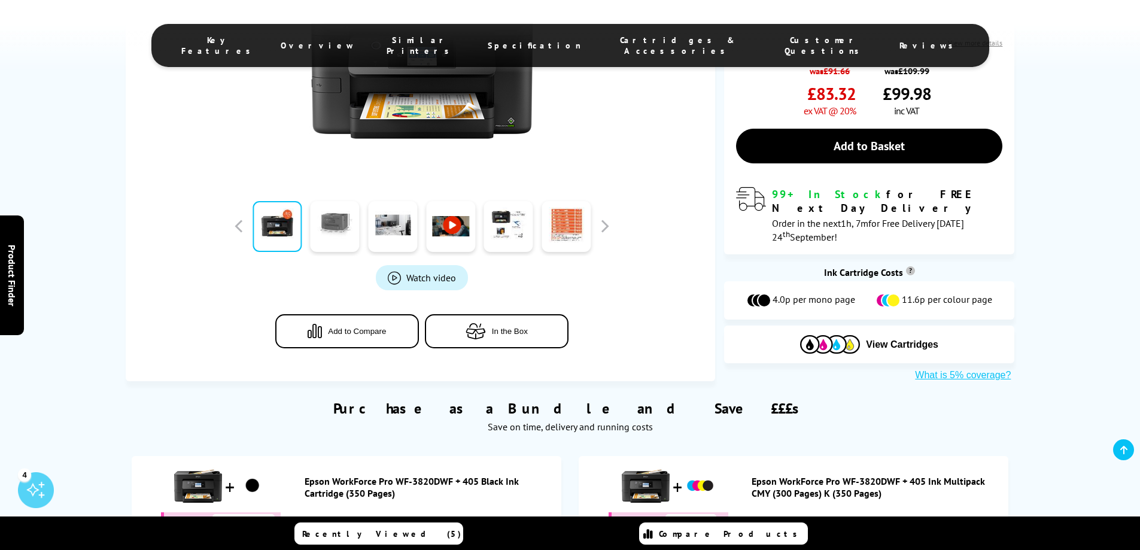
click at [333, 207] on link at bounding box center [334, 226] width 49 height 51
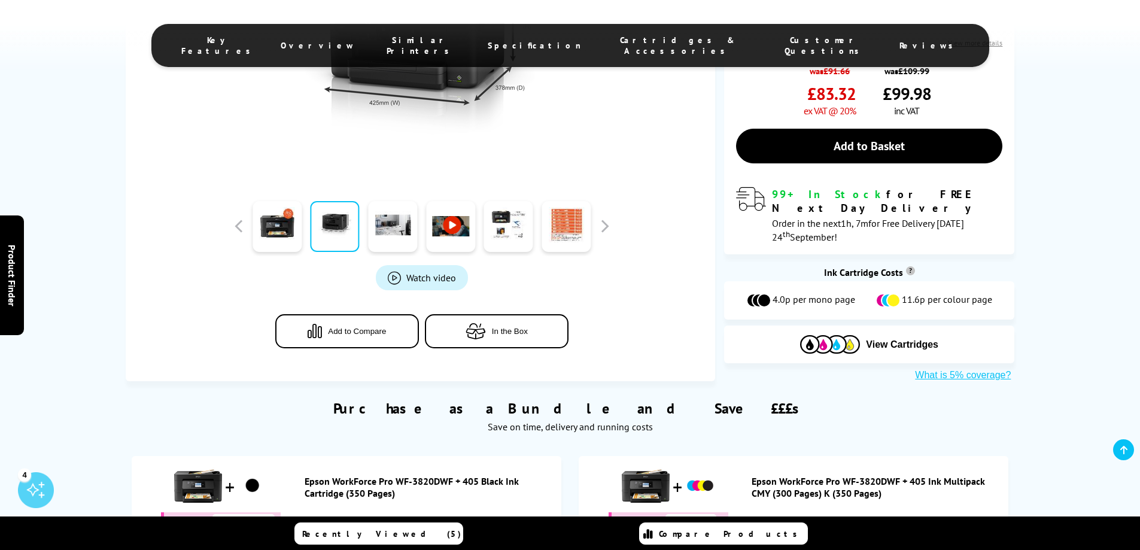
click at [358, 112] on img at bounding box center [421, 55] width 234 height 234
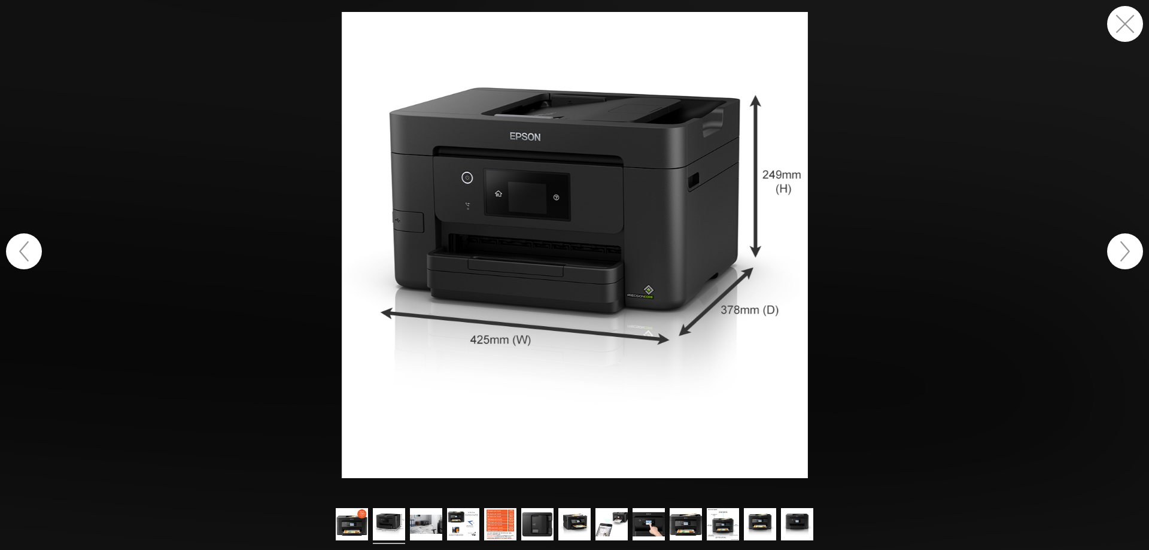
click at [1126, 26] on button "button" at bounding box center [1125, 24] width 36 height 36
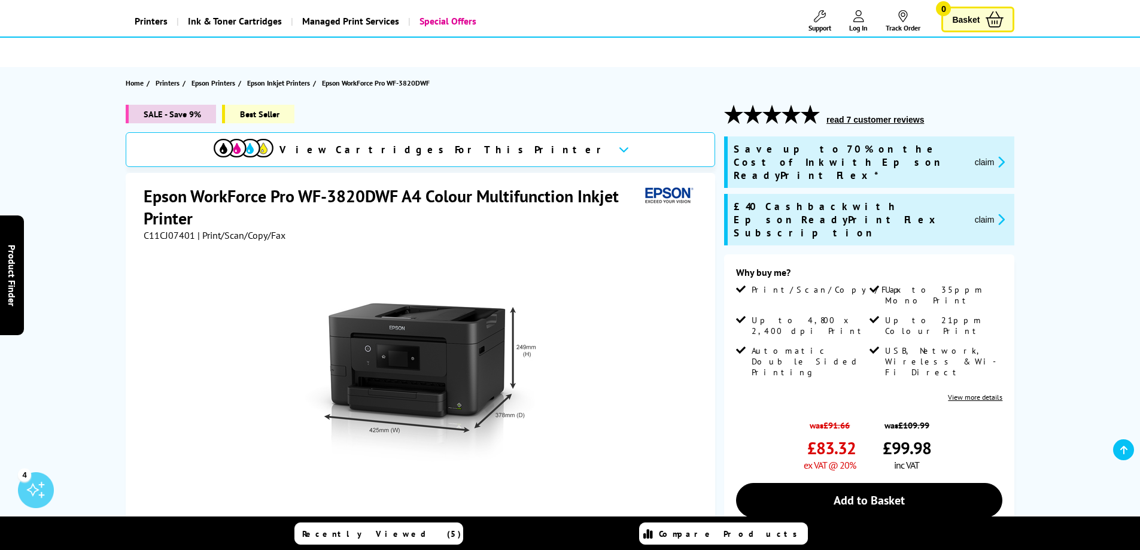
scroll to position [179, 0]
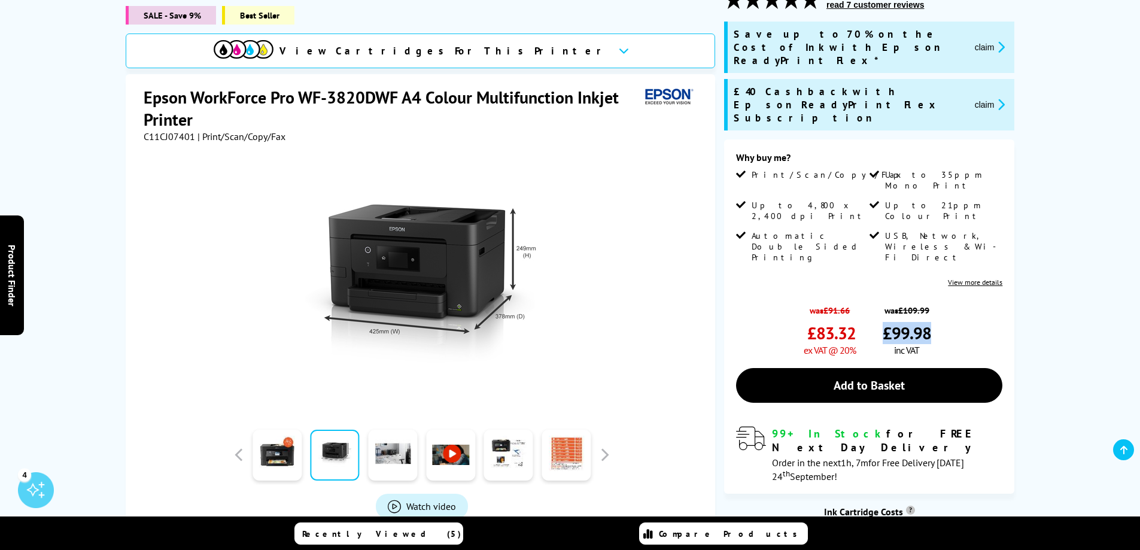
drag, startPoint x: 884, startPoint y: 268, endPoint x: 930, endPoint y: 272, distance: 45.7
click at [930, 322] on span "£99.98" at bounding box center [906, 333] width 48 height 22
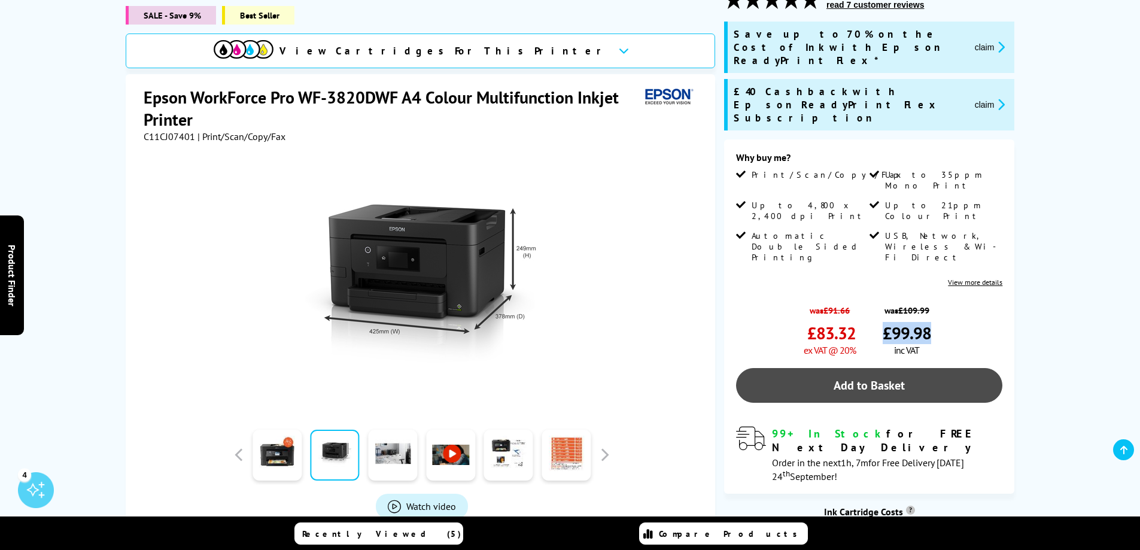
copy span "£99.98"
